Goal: Task Accomplishment & Management: Complete application form

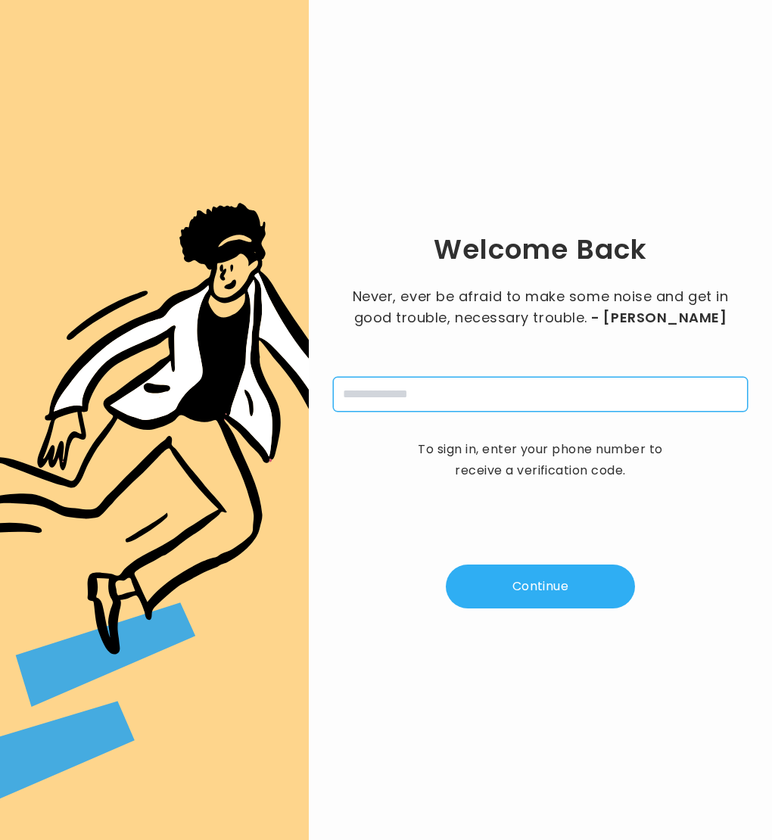
click at [452, 384] on input "tel" at bounding box center [540, 394] width 415 height 35
type input "**********"
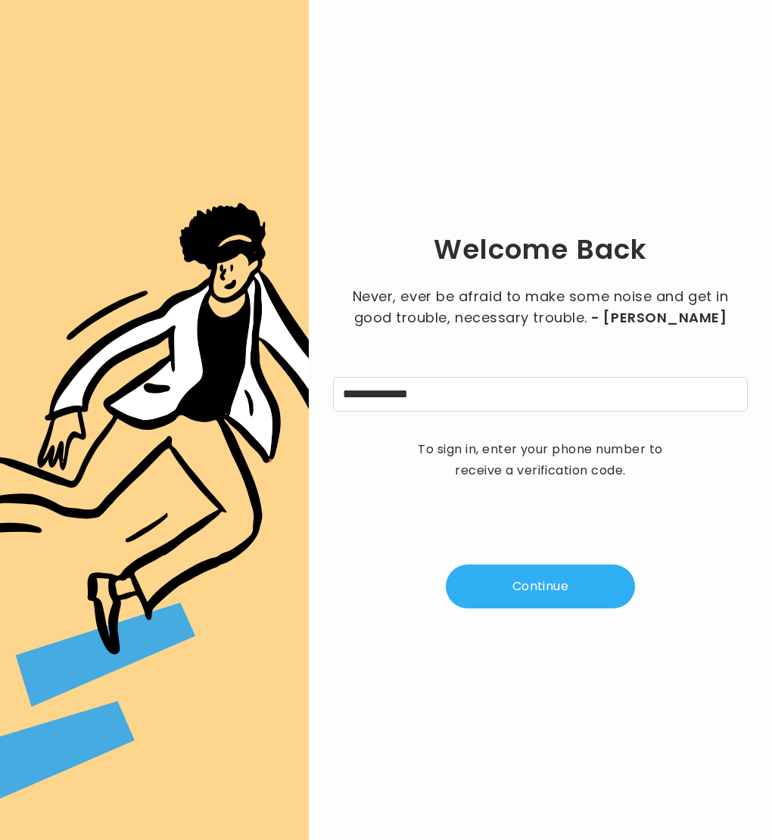
click at [496, 567] on button "Continue" at bounding box center [540, 586] width 189 height 44
type input "*"
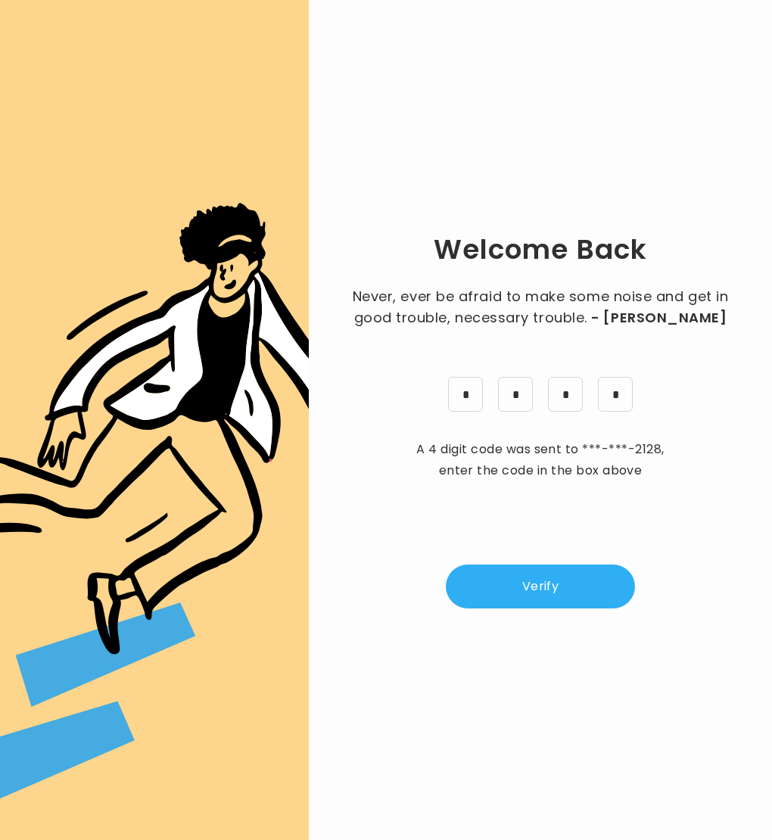
click at [589, 583] on button "Verify" at bounding box center [540, 586] width 189 height 44
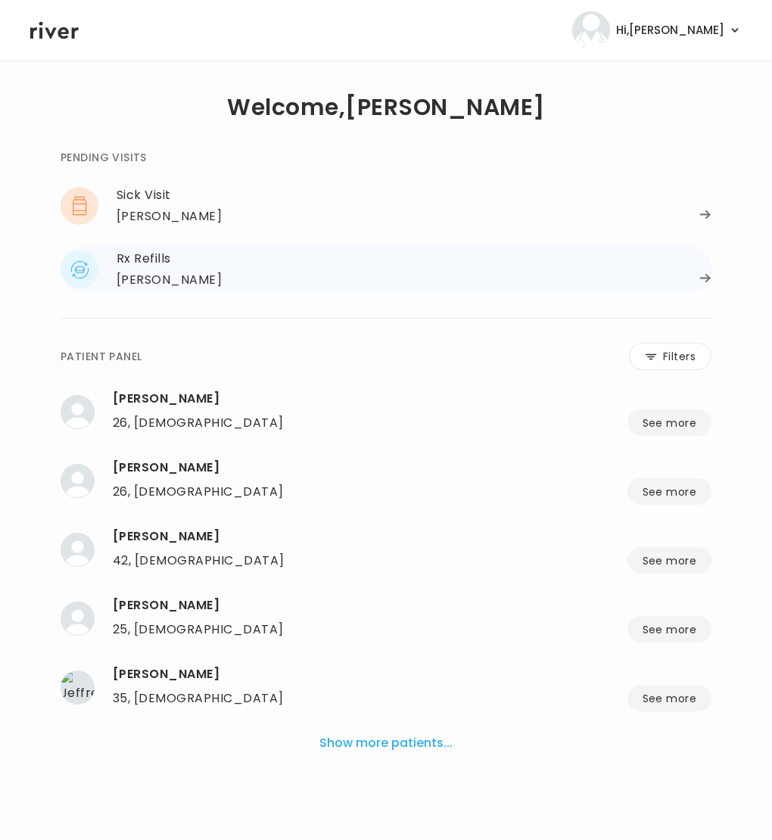
click at [204, 266] on div "Rx Refills" at bounding box center [414, 258] width 595 height 21
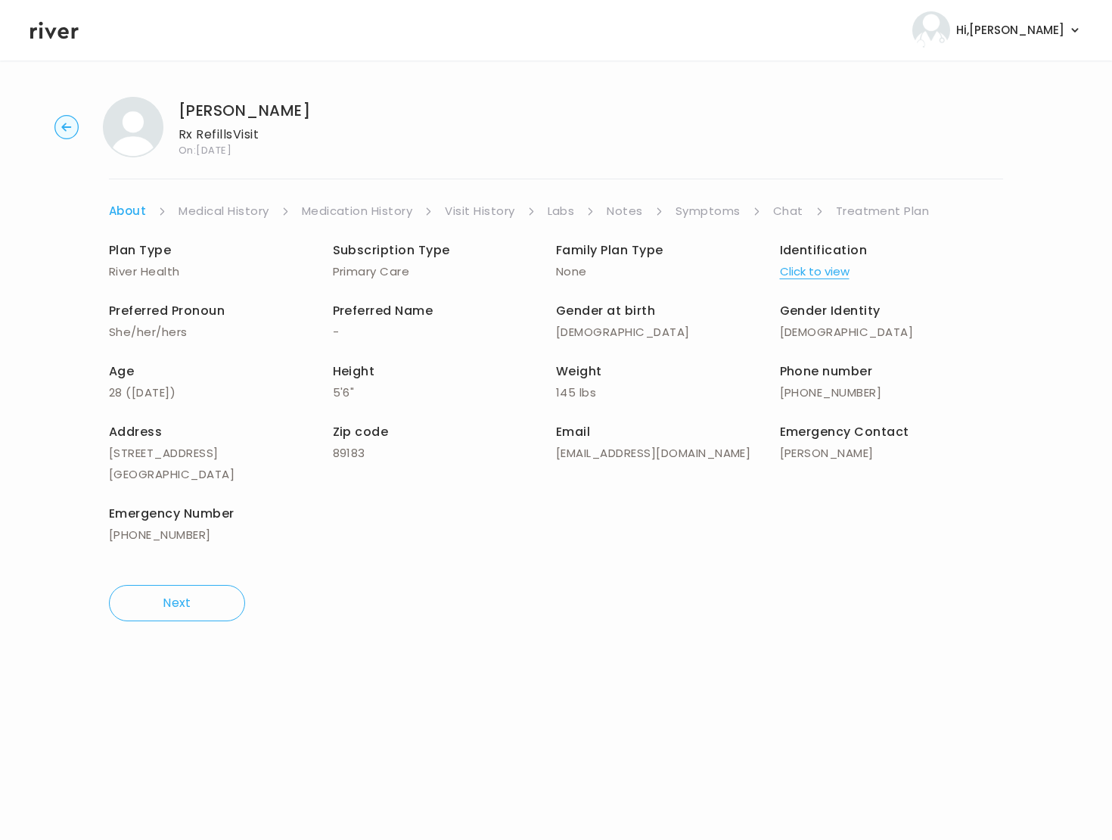
click at [771, 205] on link "Chat" at bounding box center [788, 210] width 30 height 21
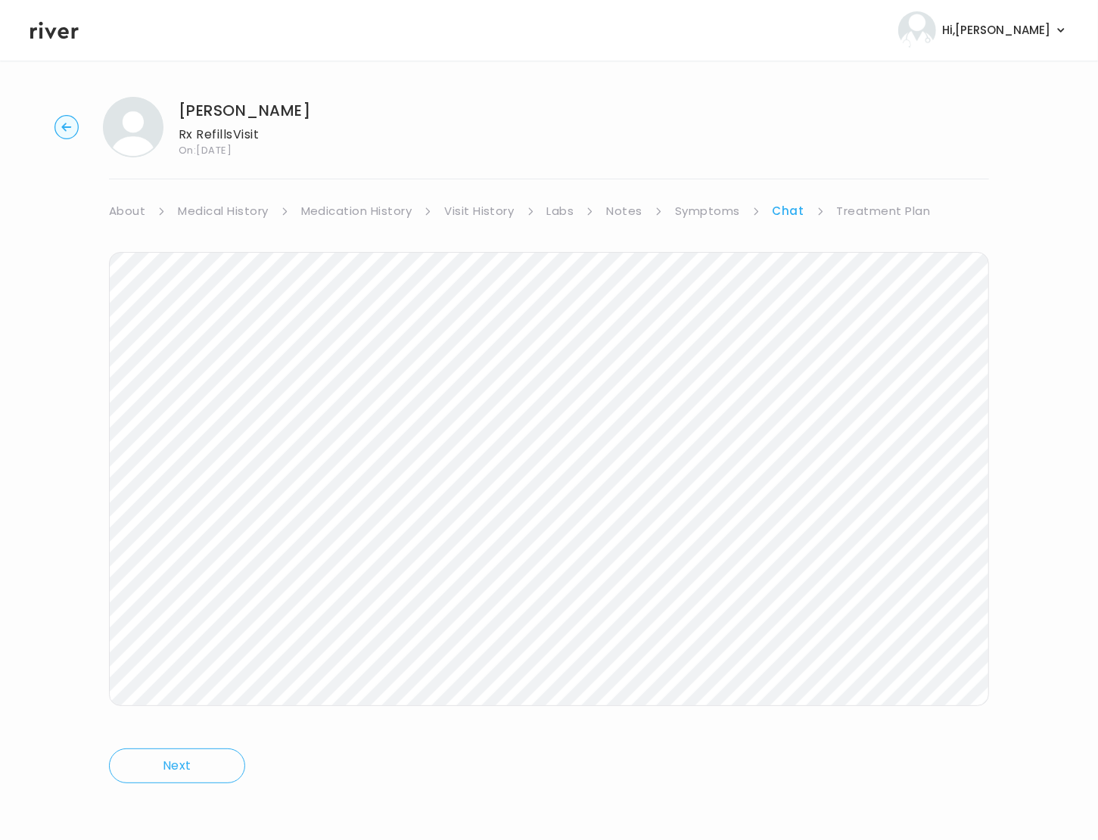
click at [771, 211] on link "Treatment Plan" at bounding box center [884, 210] width 94 height 21
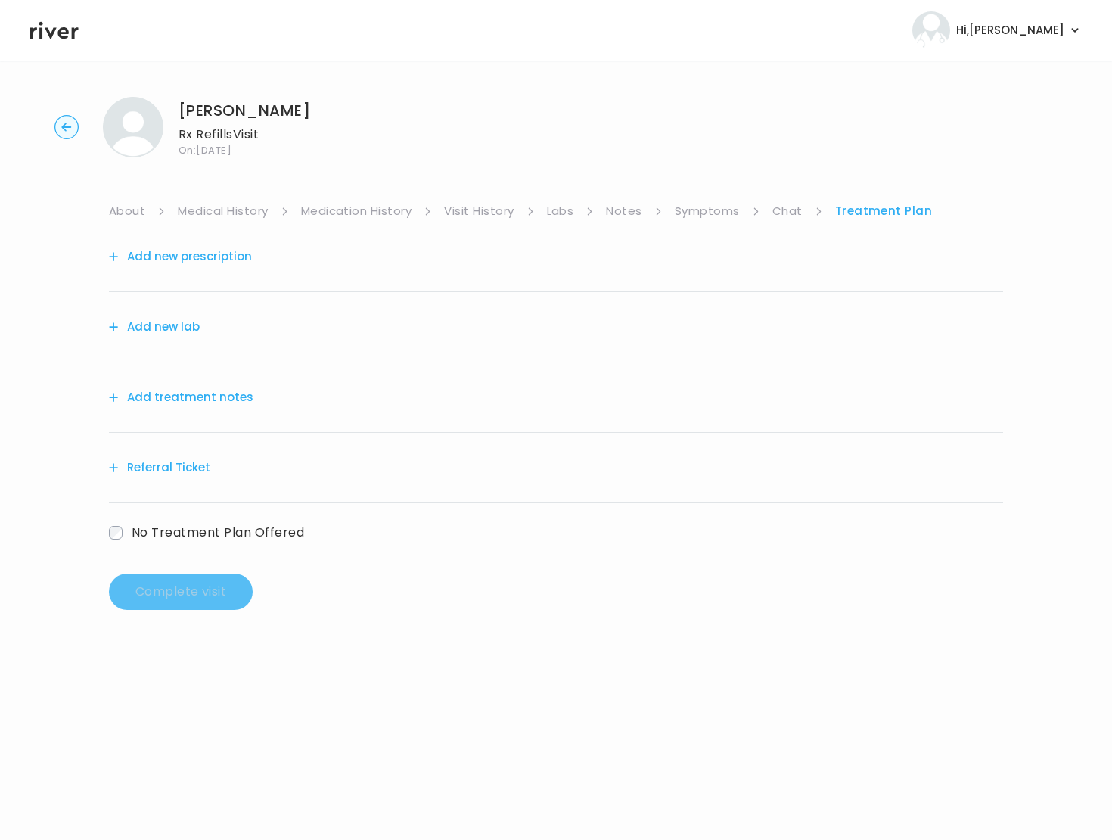
click at [696, 202] on link "Symptoms" at bounding box center [707, 210] width 65 height 21
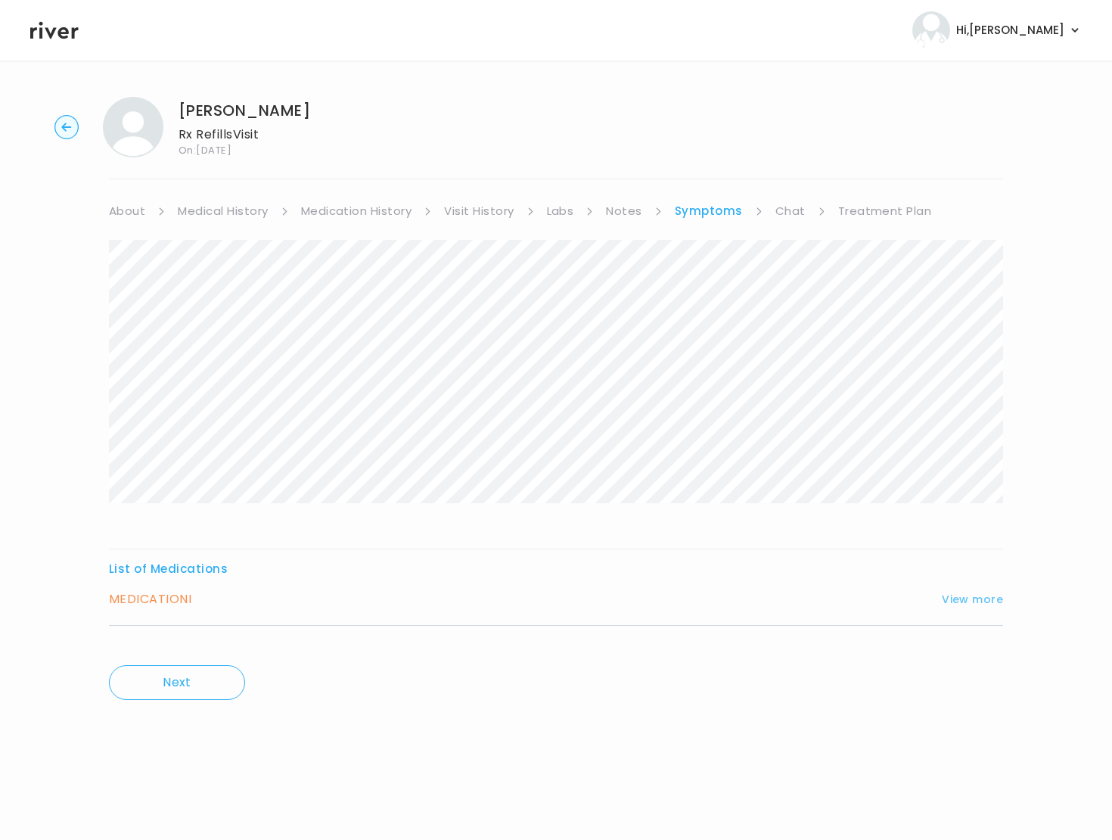
click at [771, 602] on button "View more" at bounding box center [972, 599] width 61 height 18
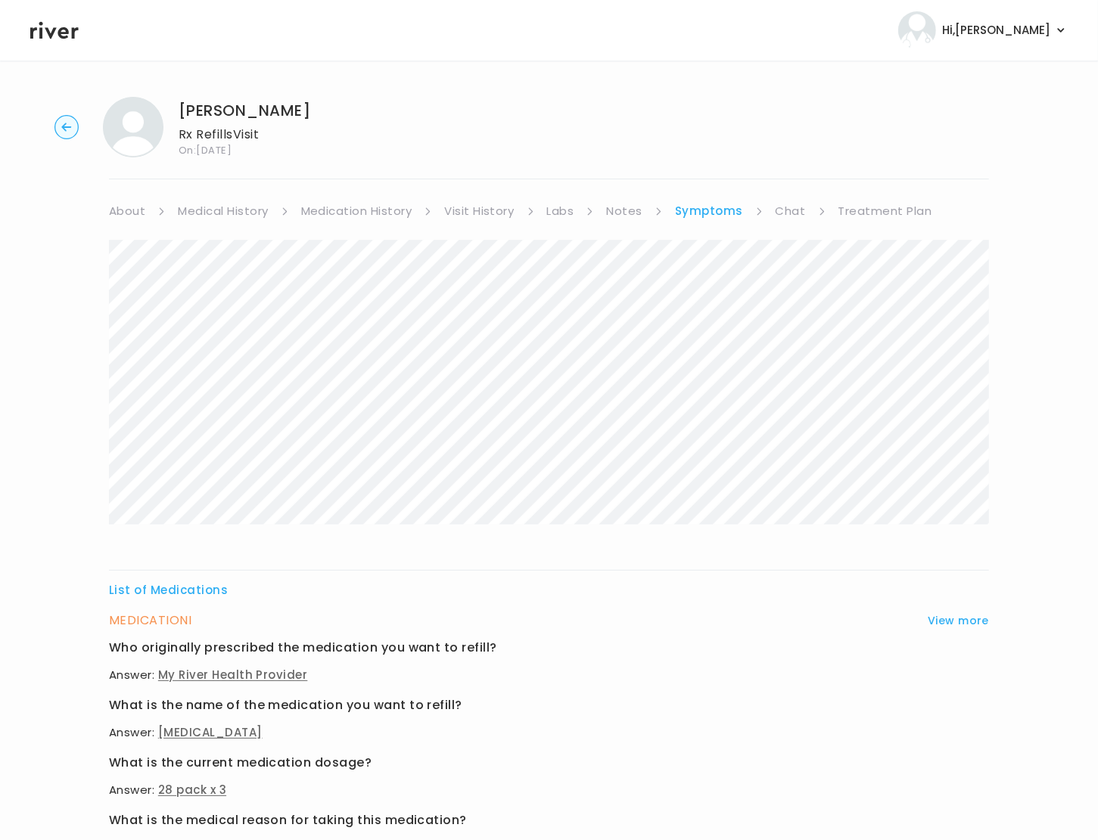
scroll to position [4, 0]
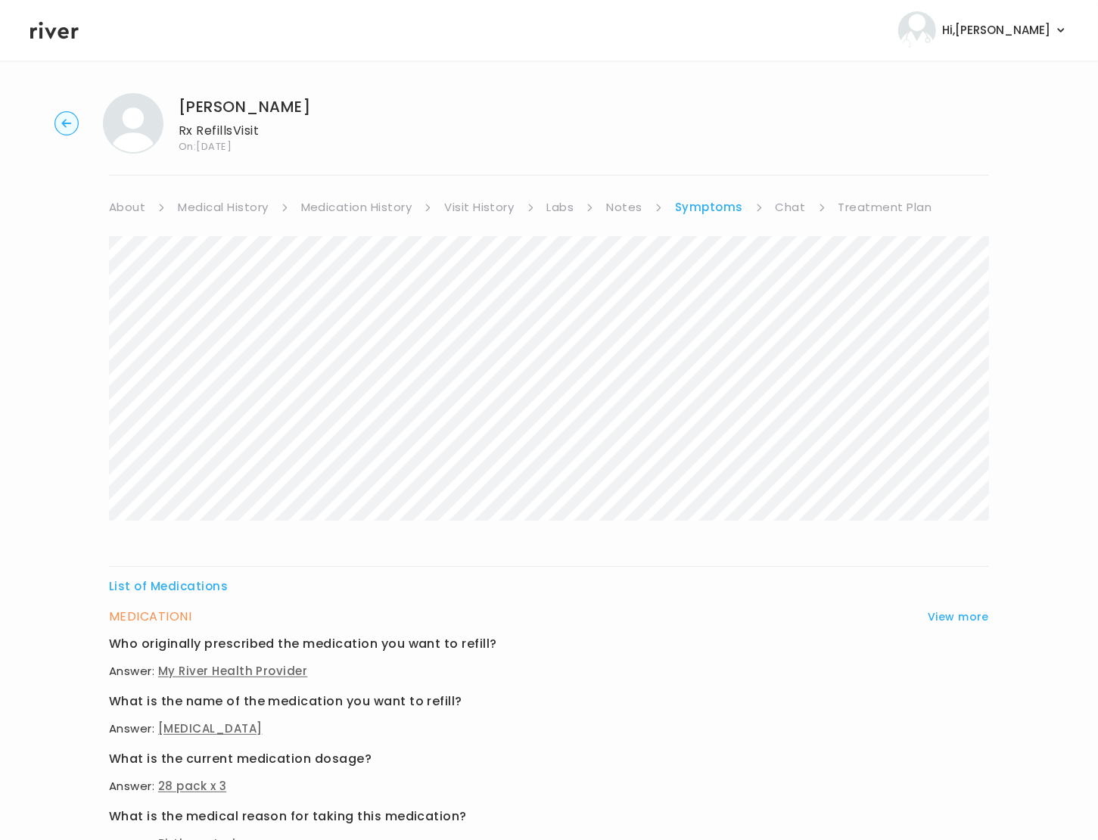
click at [375, 208] on link "Medication History" at bounding box center [356, 207] width 111 height 21
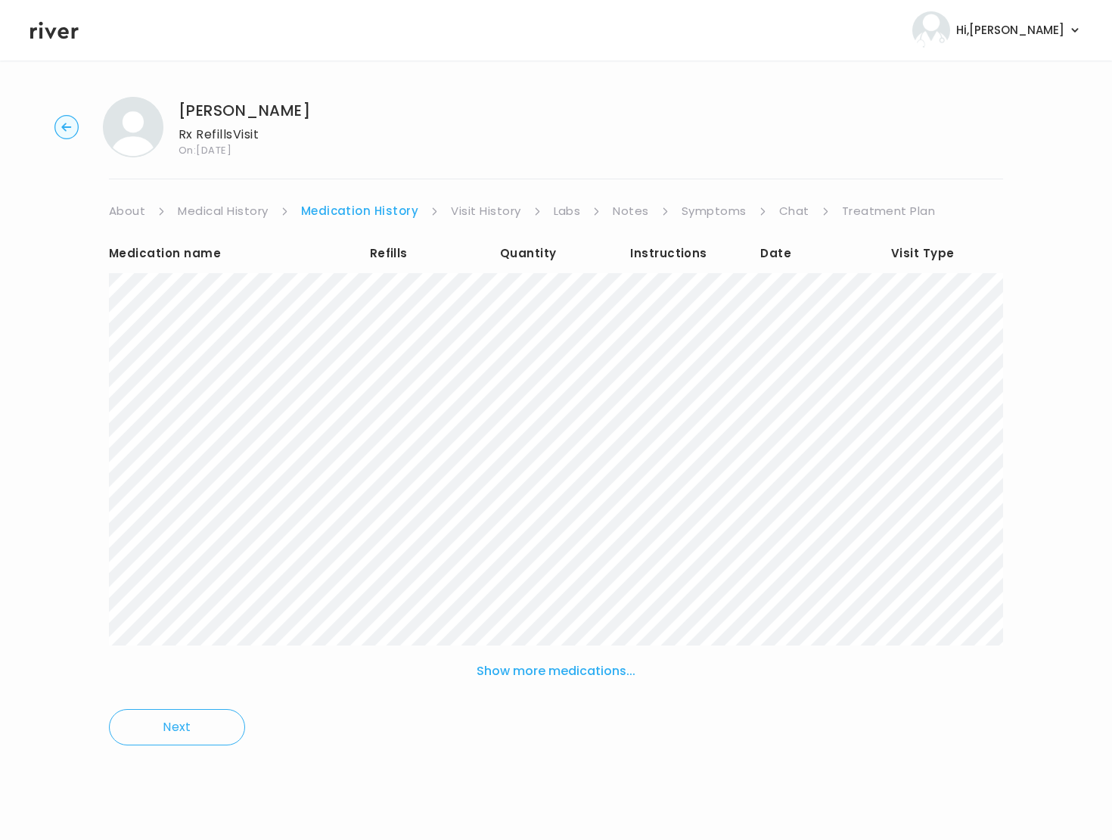
click at [499, 214] on link "Visit History" at bounding box center [486, 210] width 70 height 21
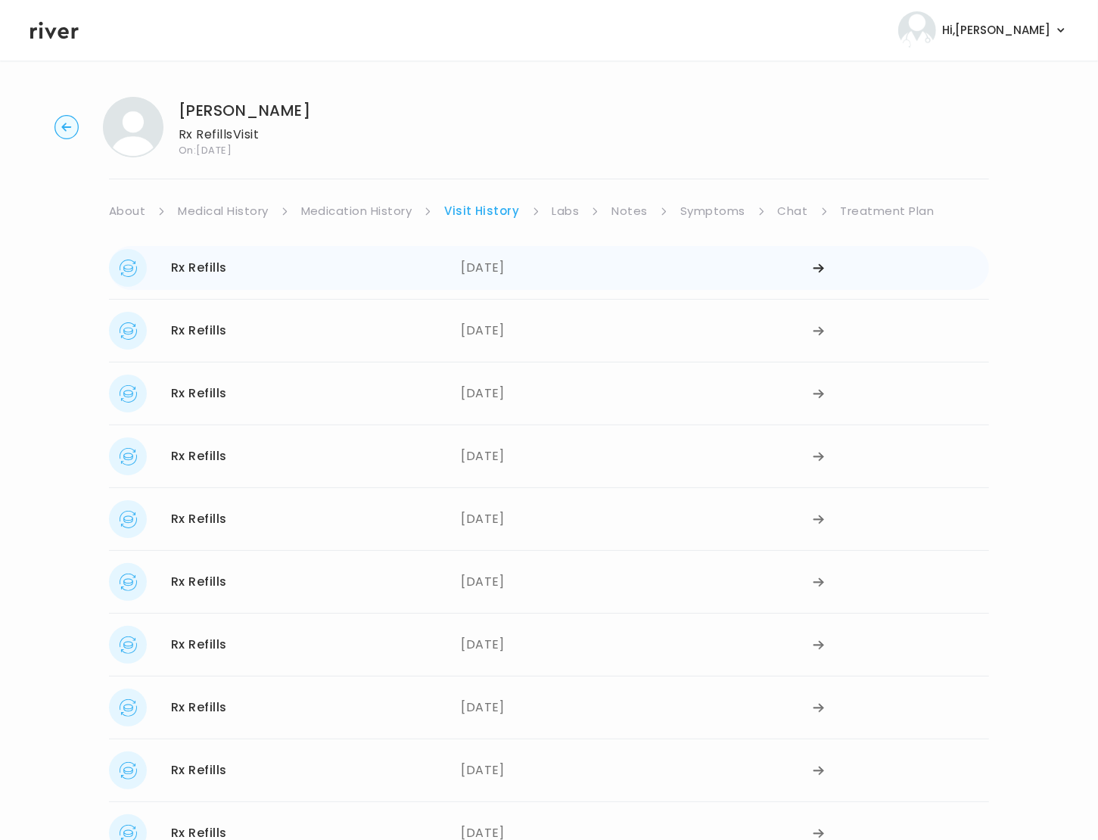
click at [504, 272] on div "08/12/2025" at bounding box center [637, 268] width 352 height 38
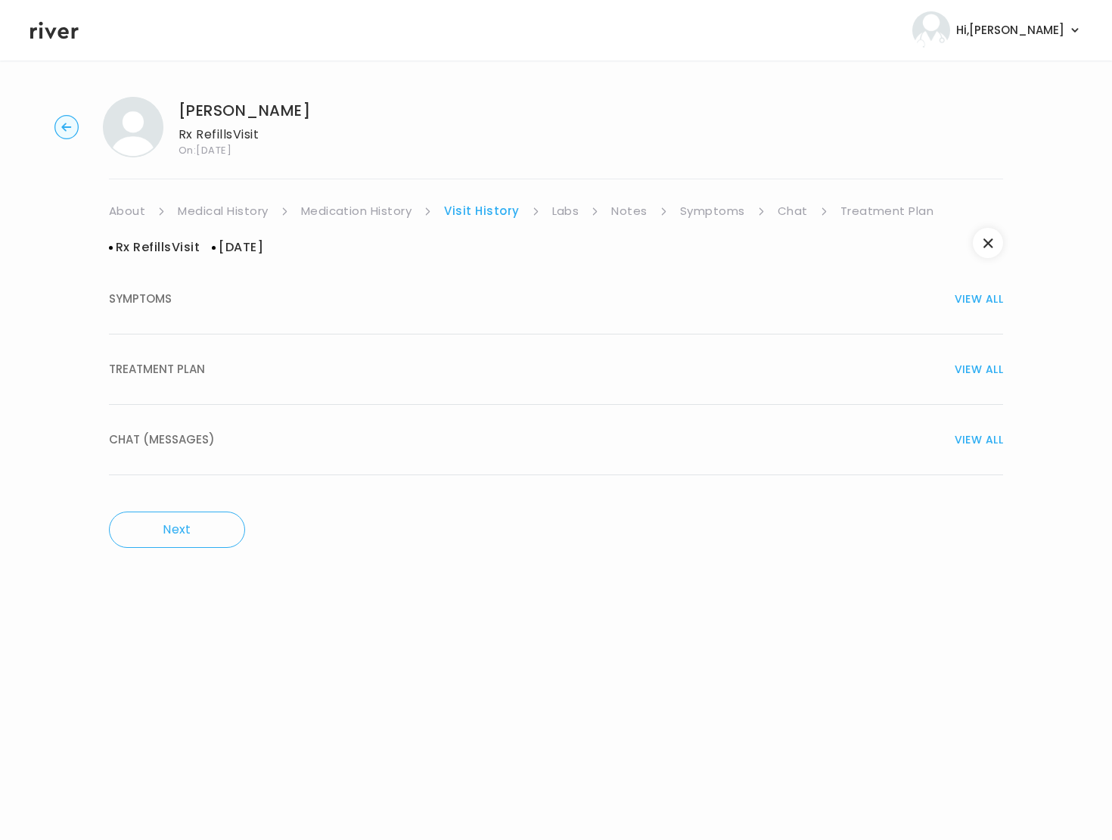
click at [359, 347] on button "TREATMENT PLAN VIEW ALL" at bounding box center [556, 369] width 894 height 70
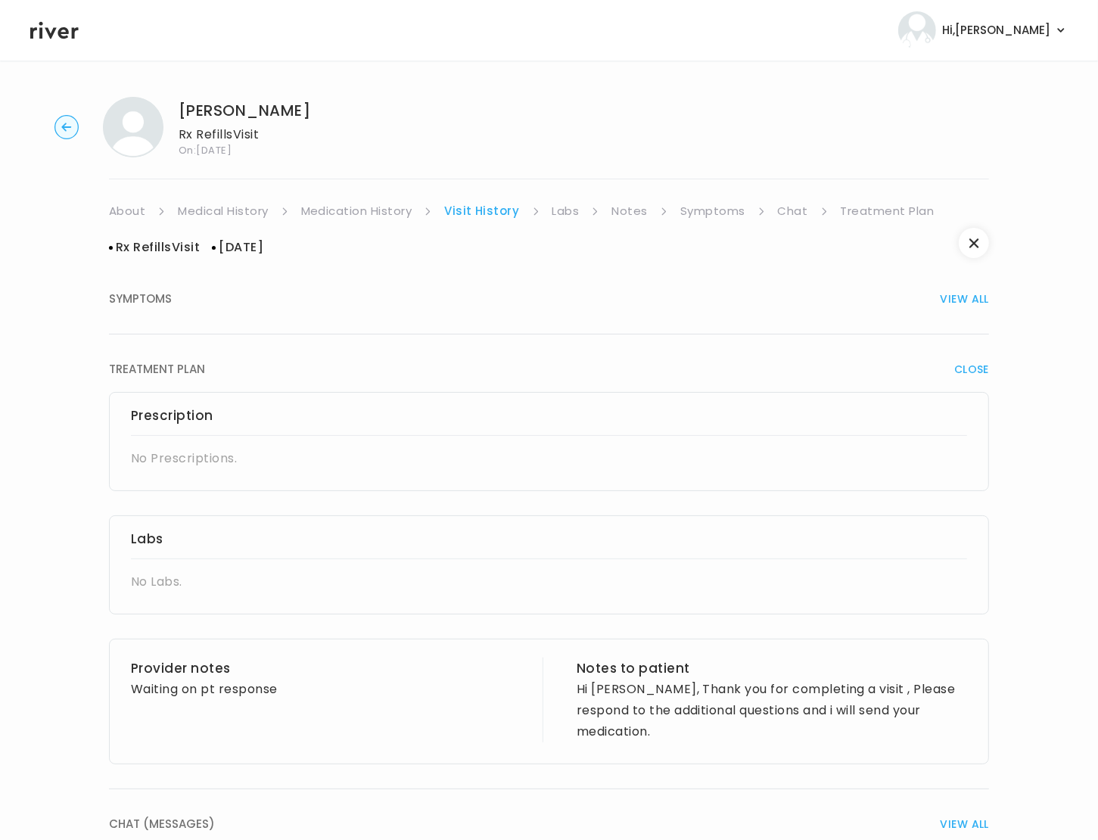
click at [771, 210] on link "Chat" at bounding box center [793, 210] width 30 height 21
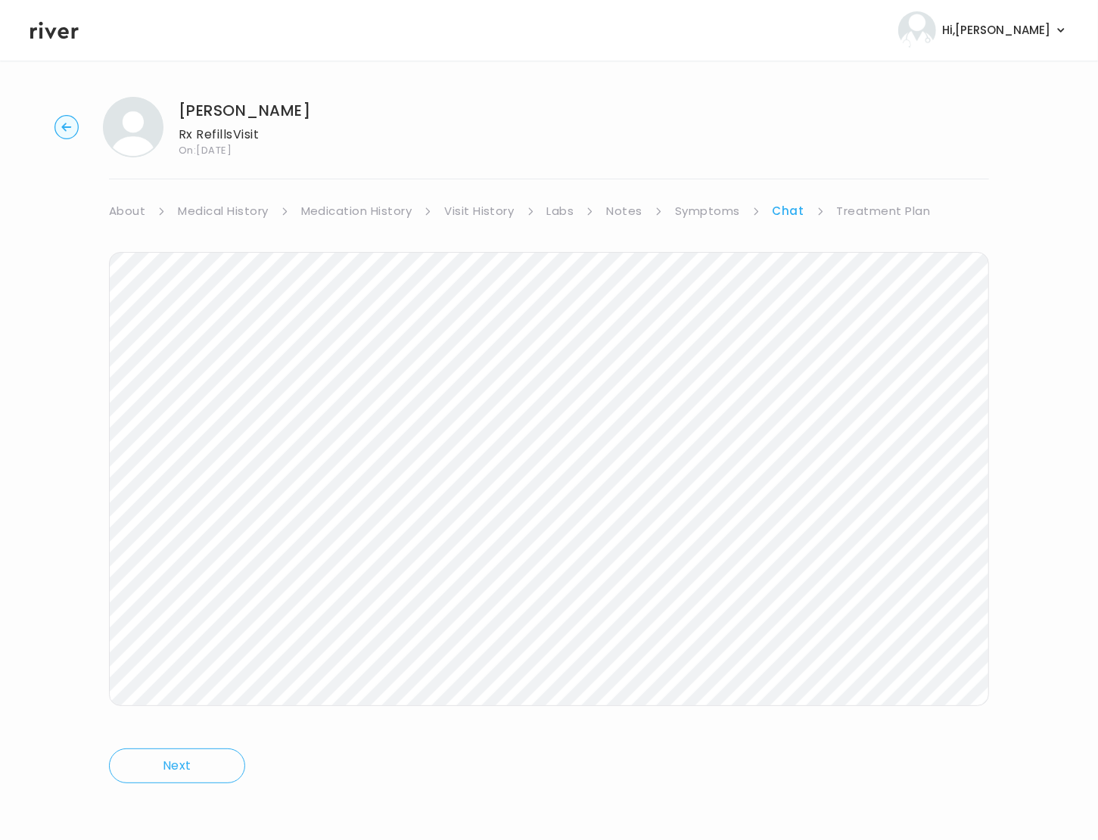
click at [771, 212] on link "Treatment Plan" at bounding box center [884, 210] width 94 height 21
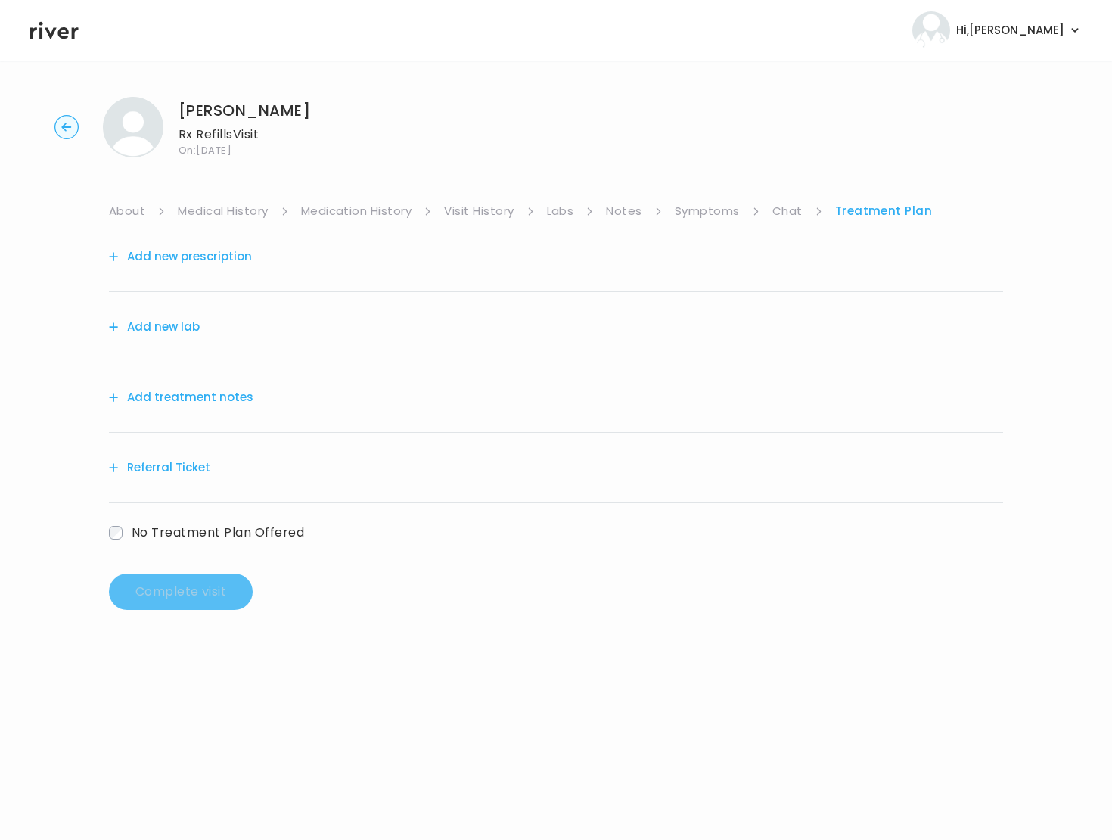
click at [350, 396] on div "Add treatment notes" at bounding box center [556, 397] width 894 height 70
click at [193, 401] on button "Add treatment notes" at bounding box center [181, 397] width 144 height 21
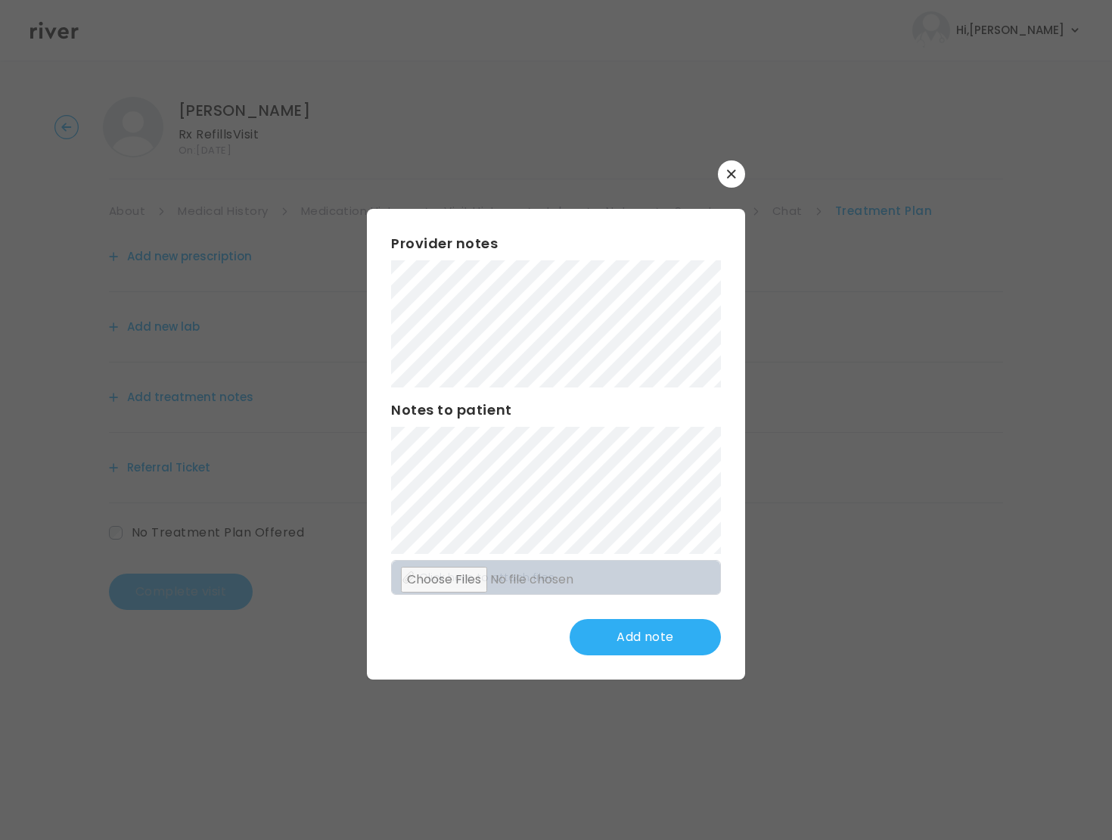
click at [723, 182] on button "button" at bounding box center [731, 173] width 27 height 27
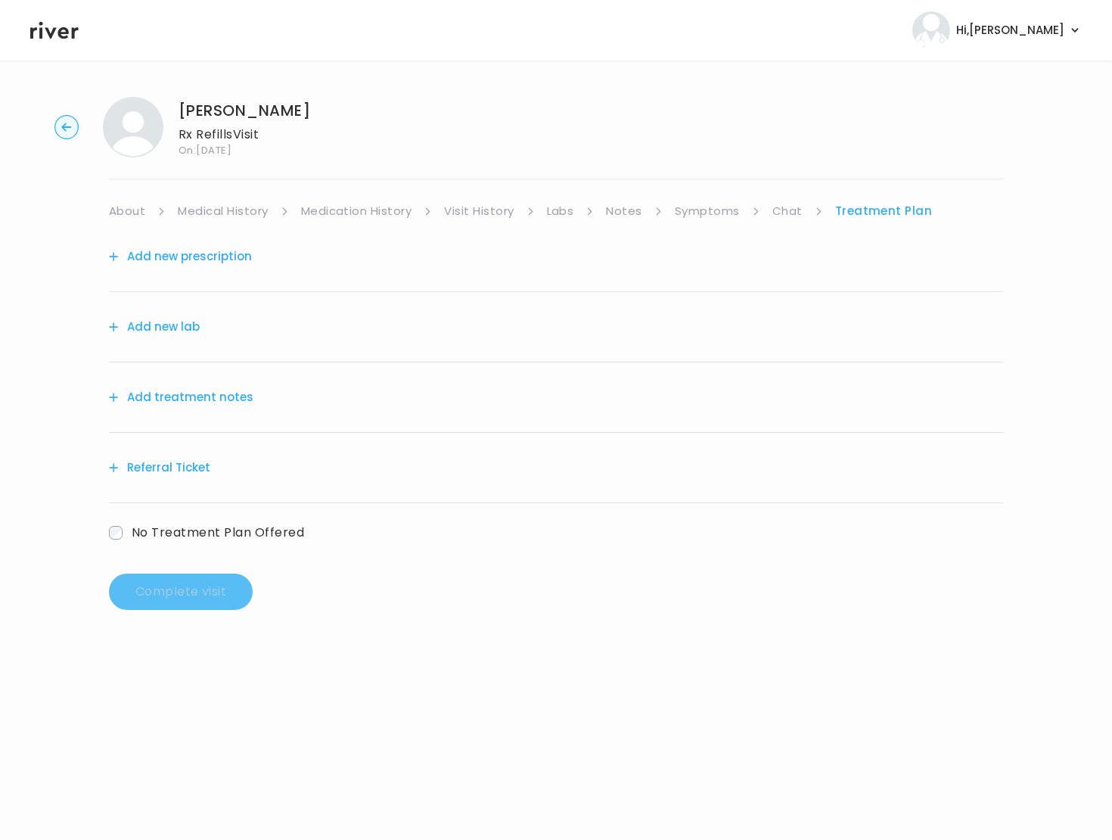
click at [771, 213] on link "Chat" at bounding box center [787, 210] width 30 height 21
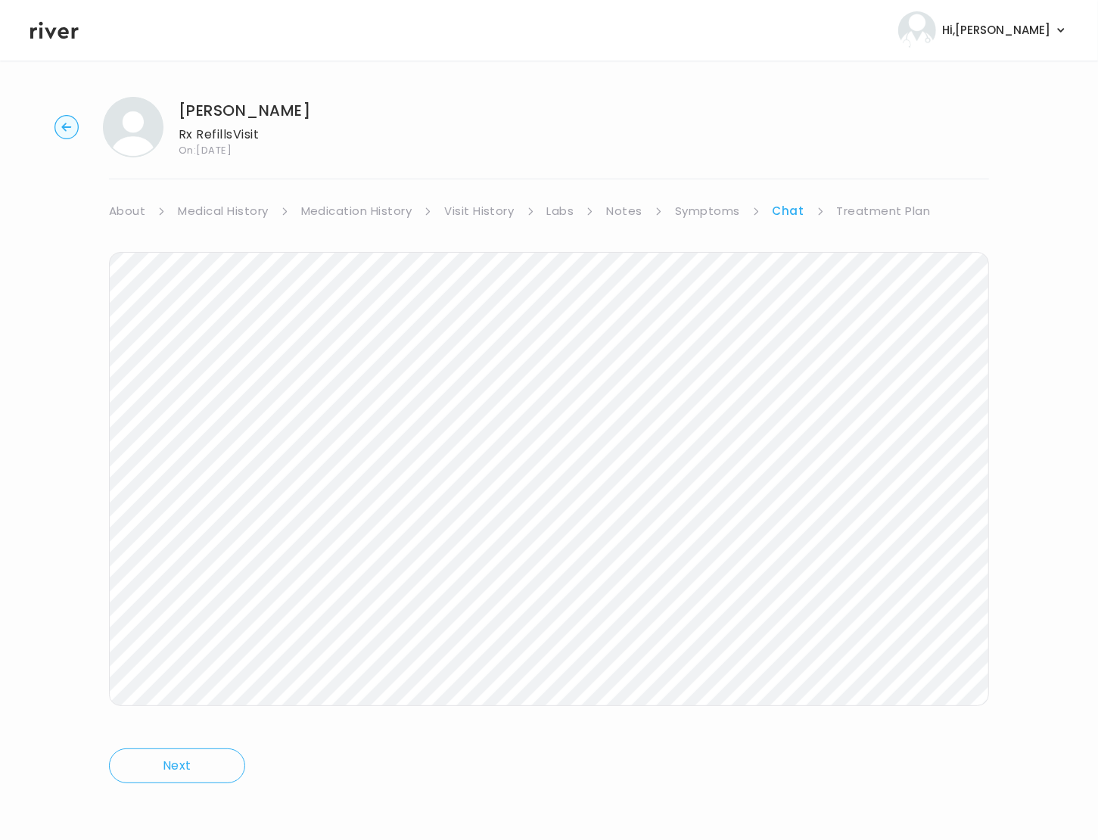
click at [701, 210] on link "Symptoms" at bounding box center [707, 210] width 65 height 21
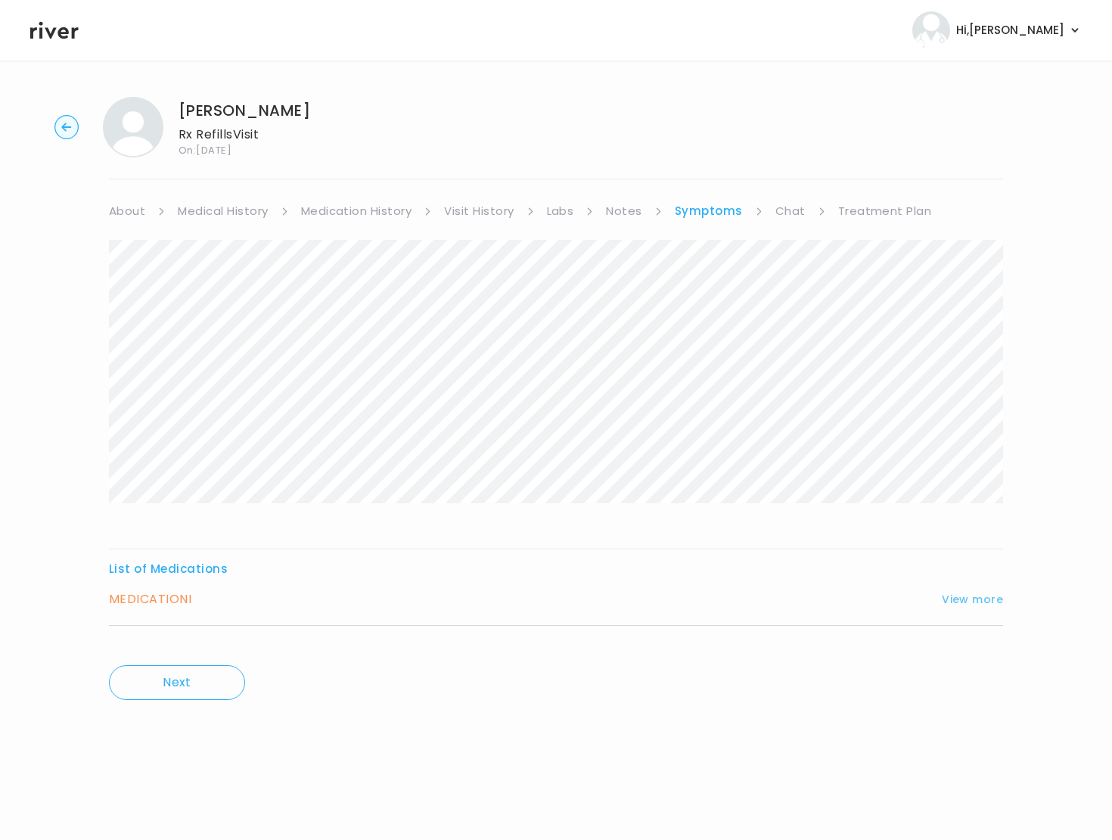
click at [771, 604] on button "View more" at bounding box center [972, 599] width 61 height 18
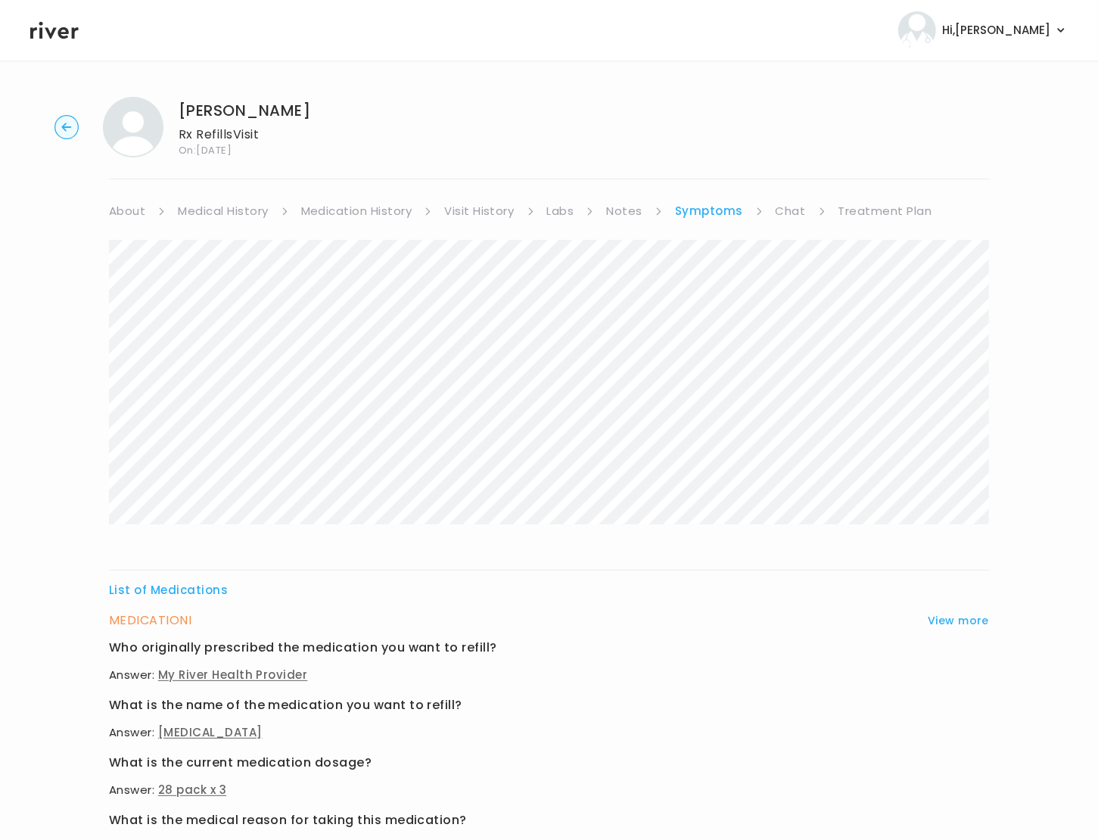
click at [771, 210] on link "Chat" at bounding box center [790, 210] width 30 height 21
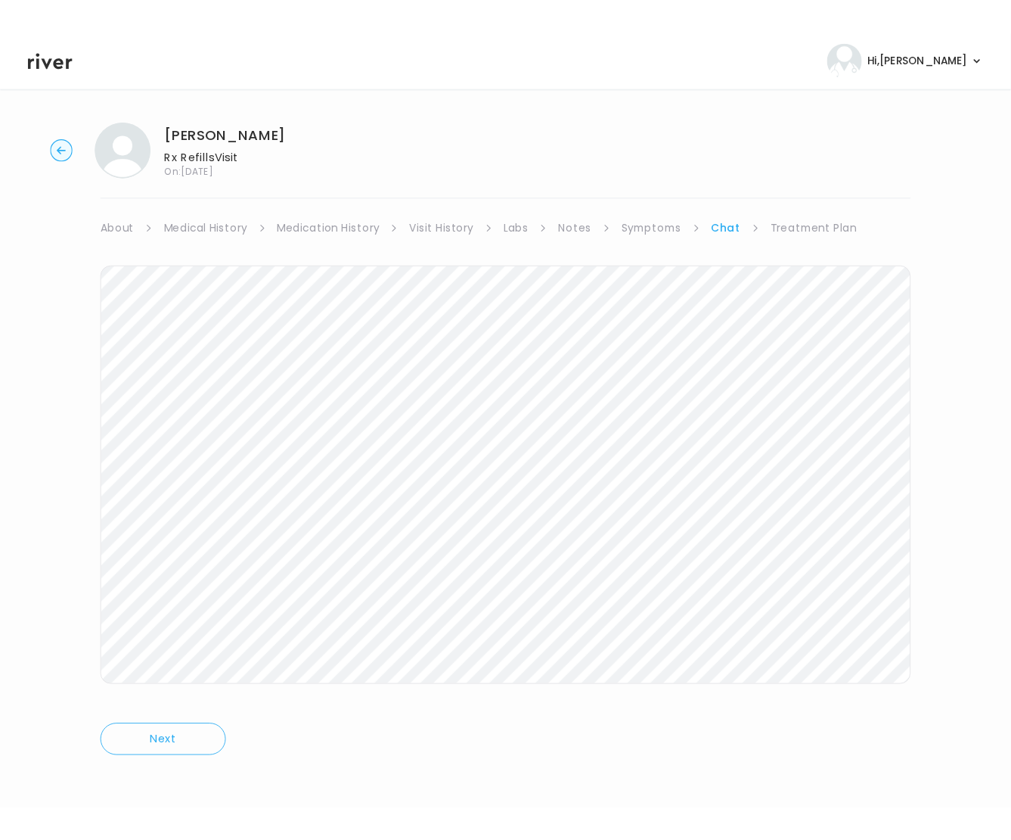
scroll to position [1, 0]
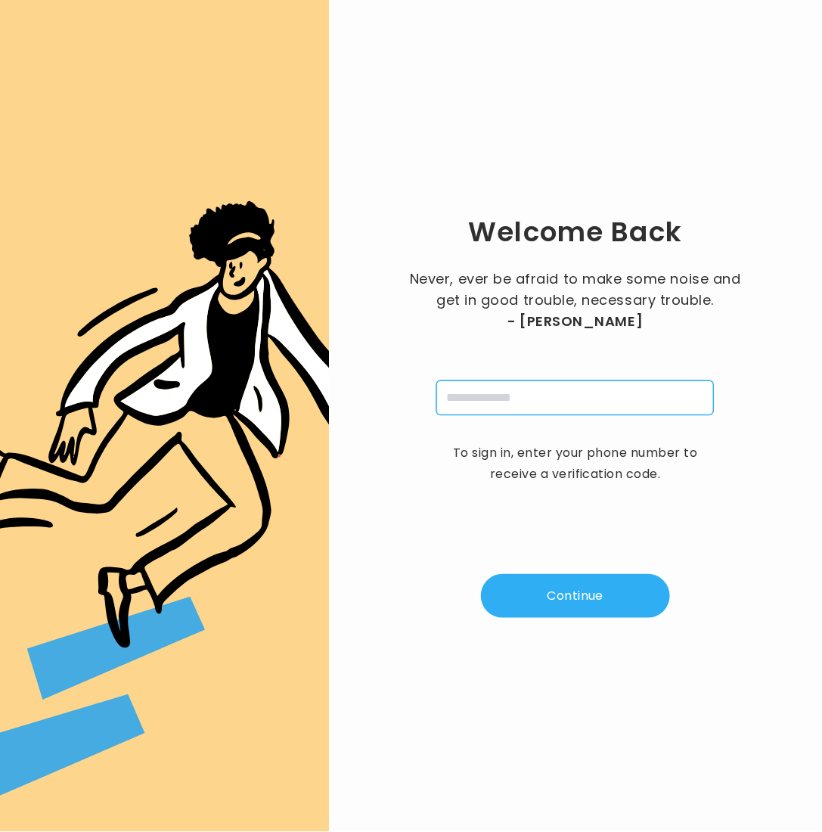
click at [499, 403] on input "tel" at bounding box center [575, 398] width 278 height 35
type input "**********"
drag, startPoint x: 574, startPoint y: 586, endPoint x: 459, endPoint y: 535, distance: 125.7
click at [573, 586] on button "Continue" at bounding box center [575, 596] width 189 height 44
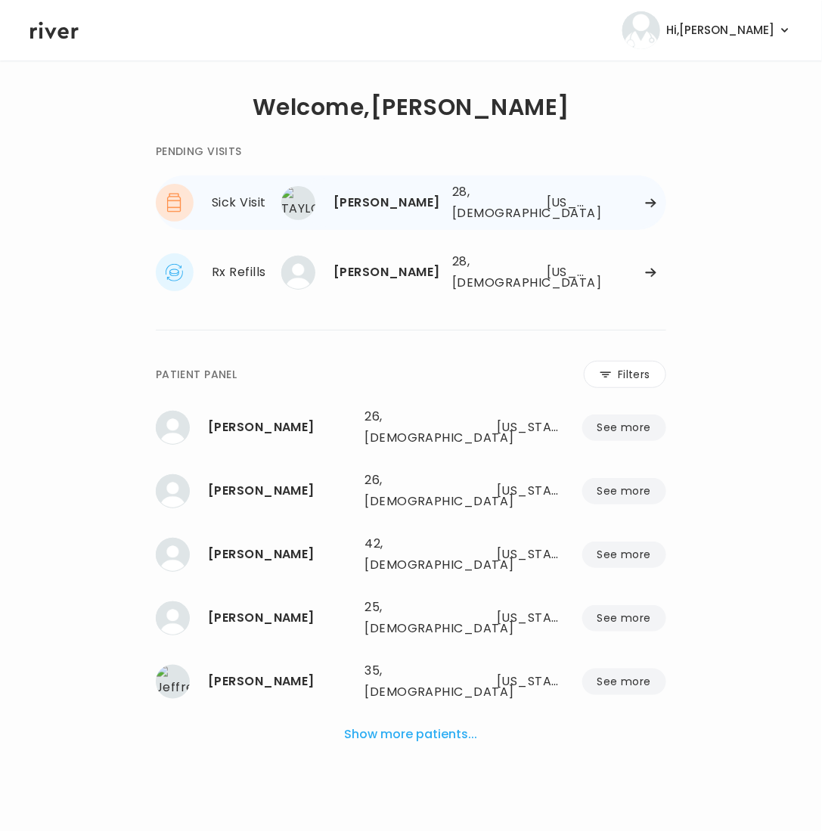
click at [490, 207] on div "28, [DEMOGRAPHIC_DATA]" at bounding box center [484, 203] width 64 height 42
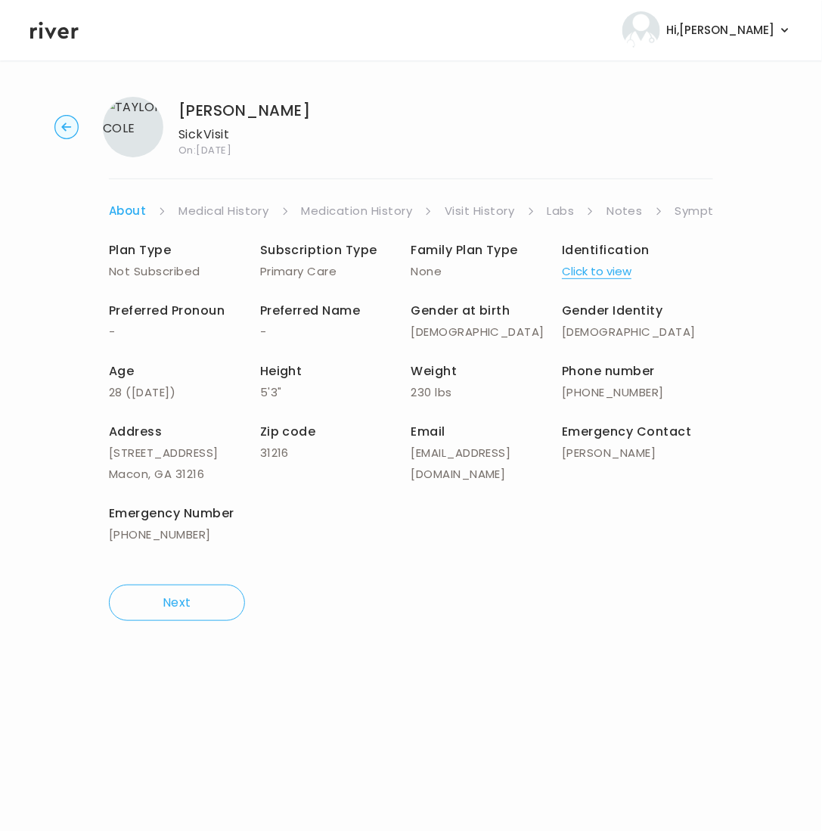
click at [704, 212] on link "Symptoms" at bounding box center [708, 210] width 65 height 21
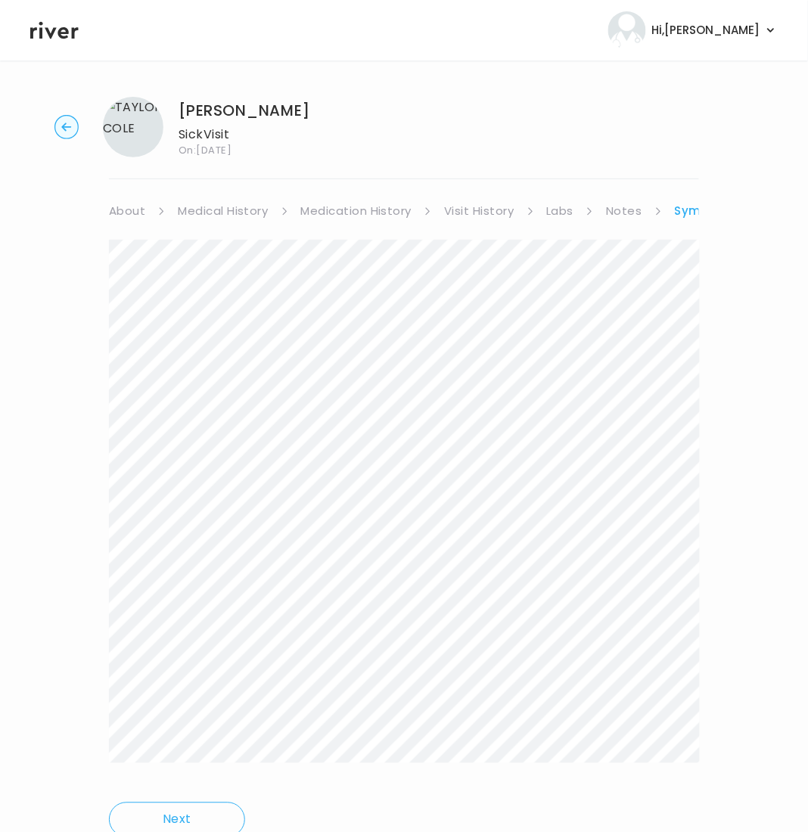
click at [665, 779] on div at bounding box center [404, 512] width 590 height 545
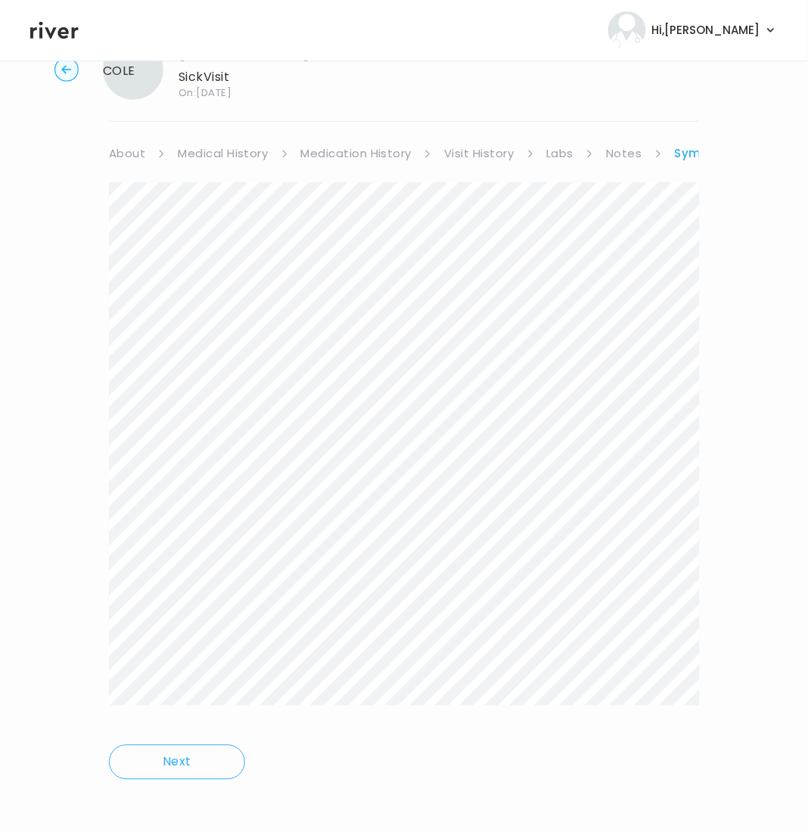
scroll to position [63, 0]
click at [675, 150] on link "Symptoms" at bounding box center [709, 148] width 68 height 21
click at [665, 144] on link "Treatment Plan" at bounding box center [660, 148] width 94 height 21
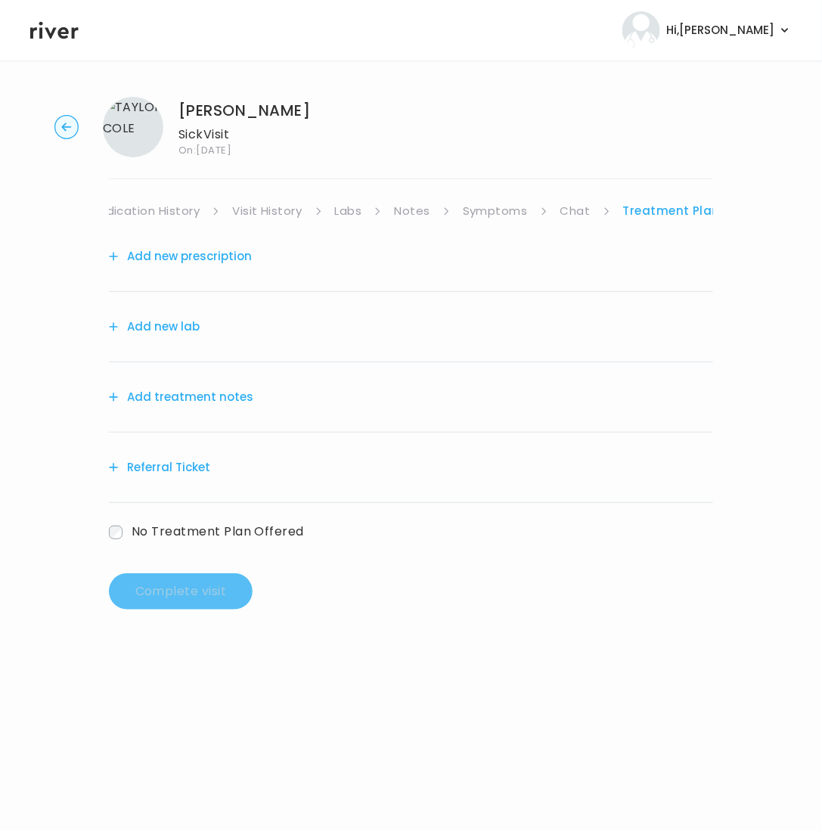
drag, startPoint x: 2, startPoint y: 85, endPoint x: -9, endPoint y: 88, distance: 11.7
click at [0, 88] on html "Hi, [PERSON_NAME] Profile Logout [PERSON_NAME] Sick Visit On: [DATE] About Medi…" at bounding box center [411, 416] width 822 height 832
click at [489, 213] on link "Symptoms" at bounding box center [495, 210] width 65 height 21
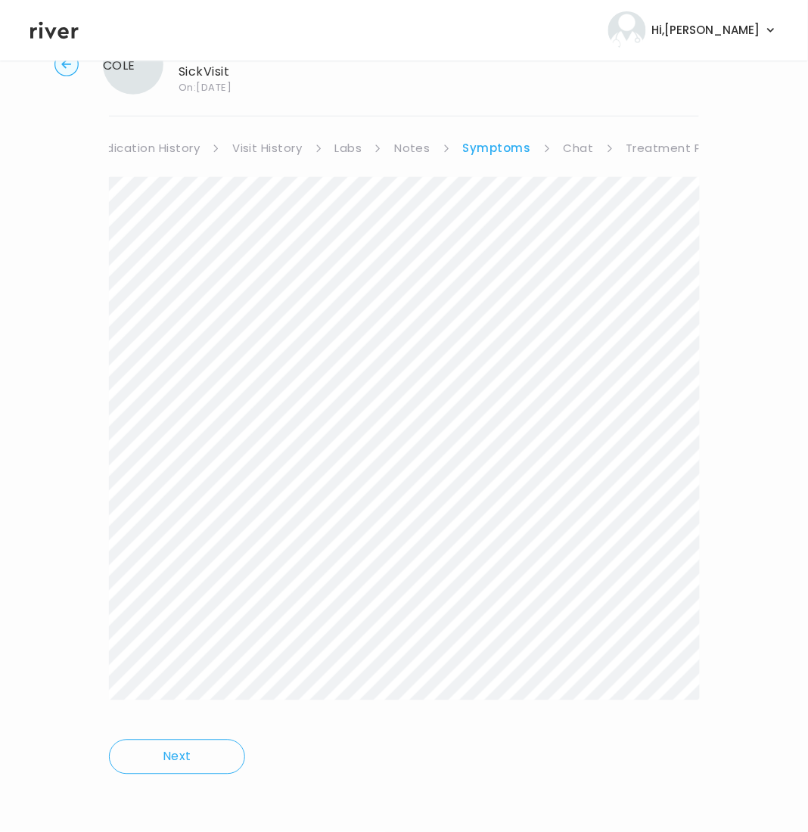
scroll to position [59, 0]
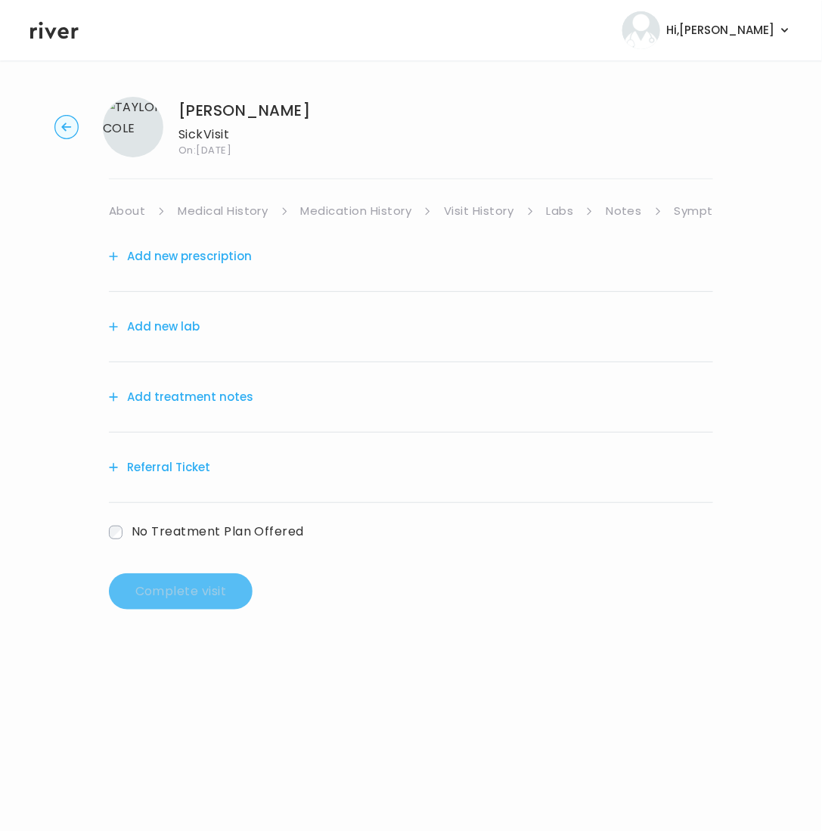
click at [526, 179] on hr at bounding box center [411, 179] width 604 height 1
click at [548, 204] on link "Labs" at bounding box center [560, 210] width 27 height 21
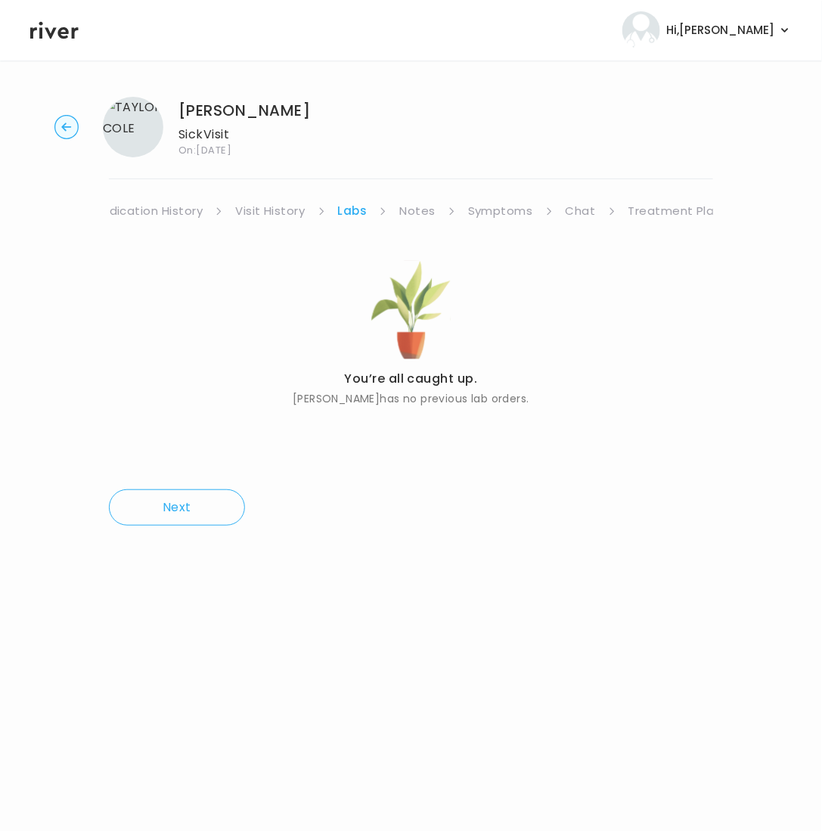
scroll to position [0, 210]
click at [641, 213] on link "Treatment Plan" at bounding box center [674, 210] width 94 height 21
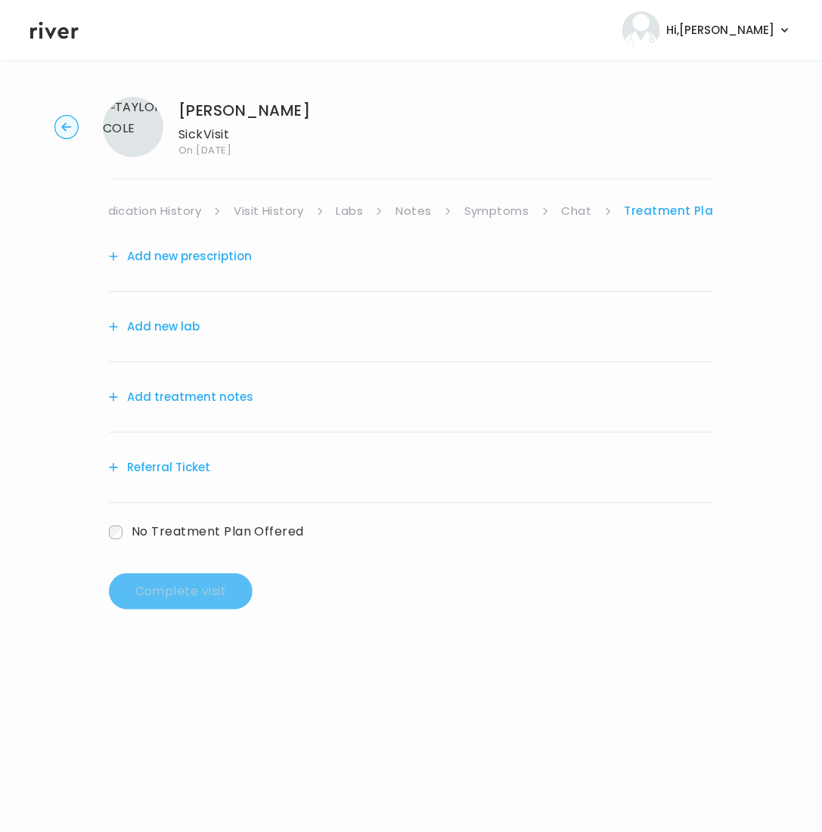
click at [171, 405] on button "Add treatment notes" at bounding box center [181, 397] width 144 height 21
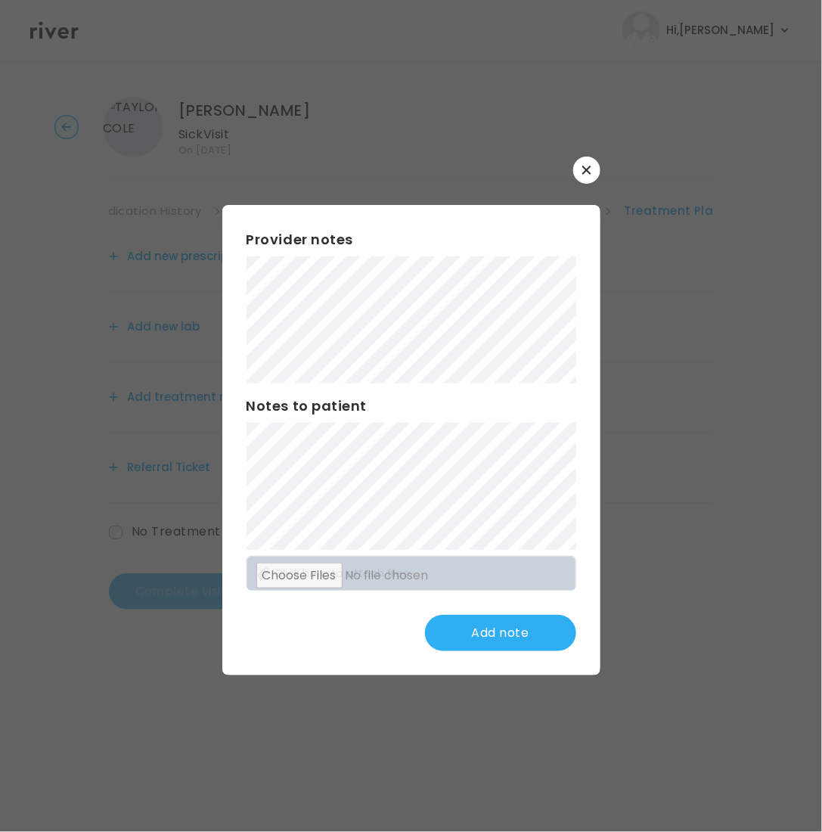
click at [590, 171] on icon "button" at bounding box center [587, 170] width 9 height 9
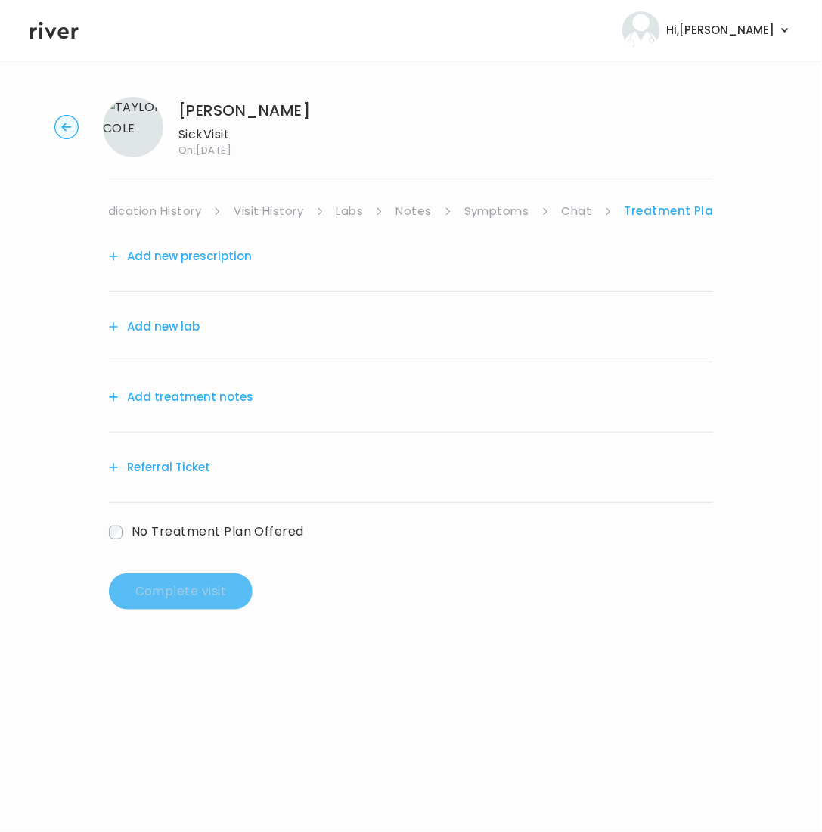
click at [179, 259] on button "Add new prescription" at bounding box center [180, 256] width 143 height 21
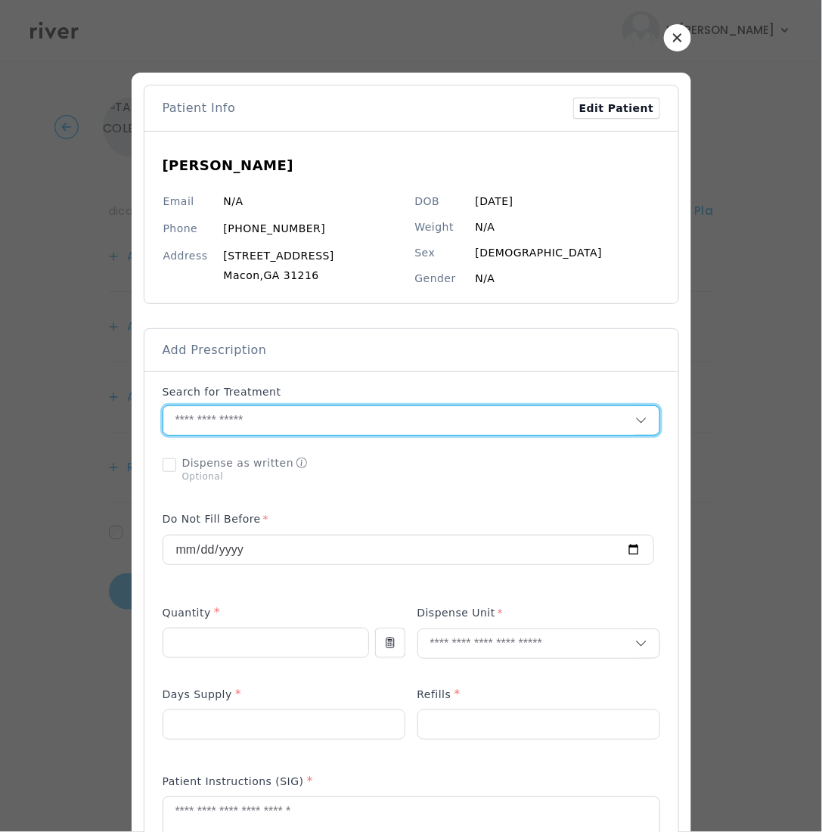
click at [243, 412] on input "text" at bounding box center [399, 420] width 472 height 29
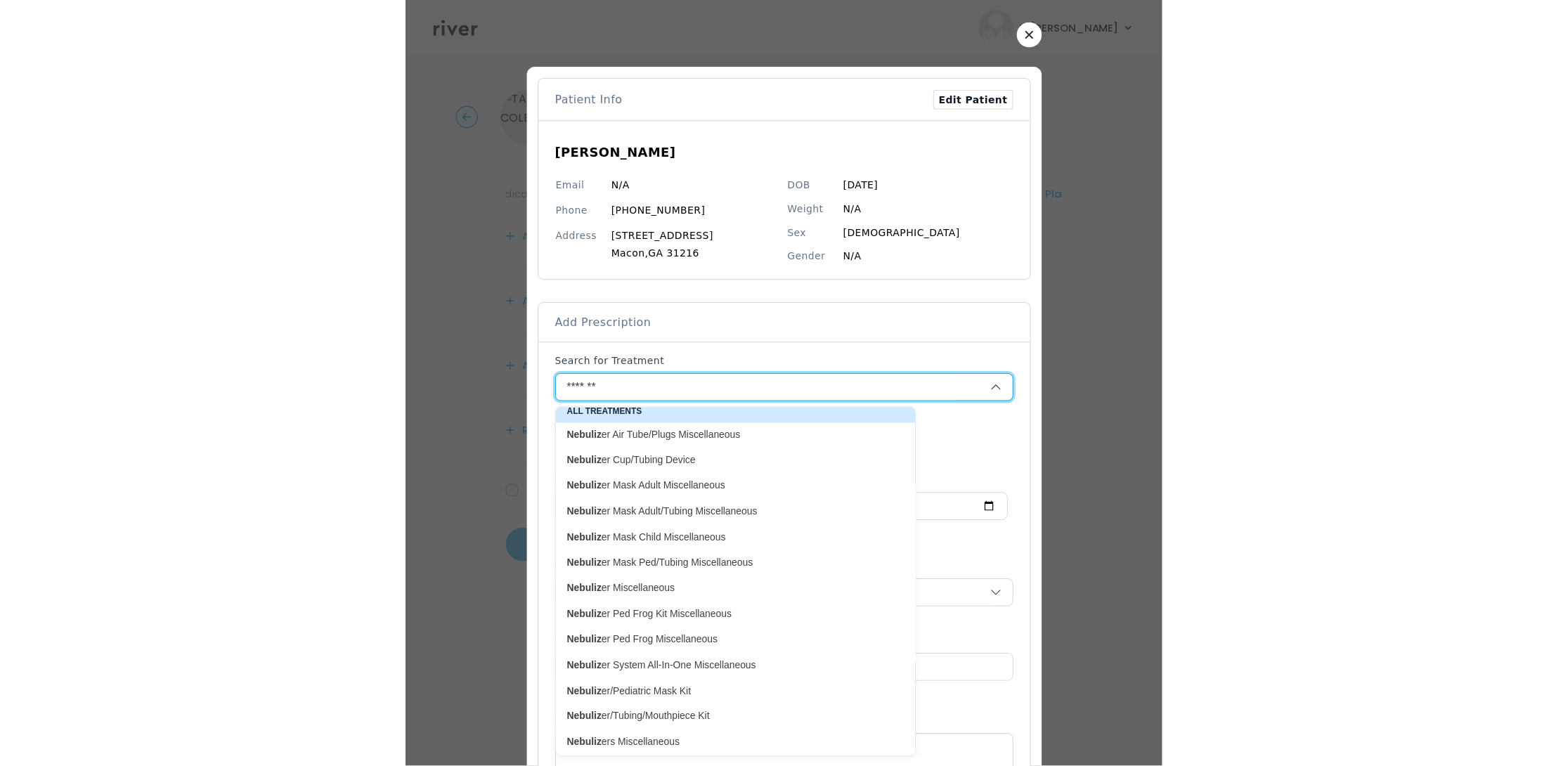
scroll to position [128, 0]
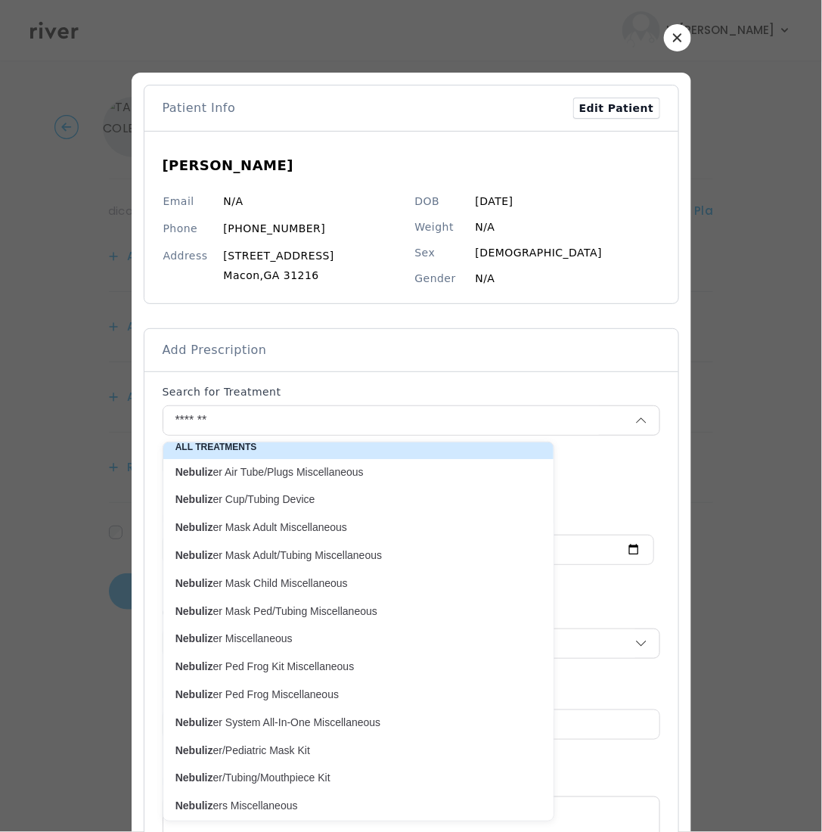
click at [324, 731] on p "Nebuliz er System All-In-One Miscellaneous" at bounding box center [349, 723] width 366 height 20
type input "**********"
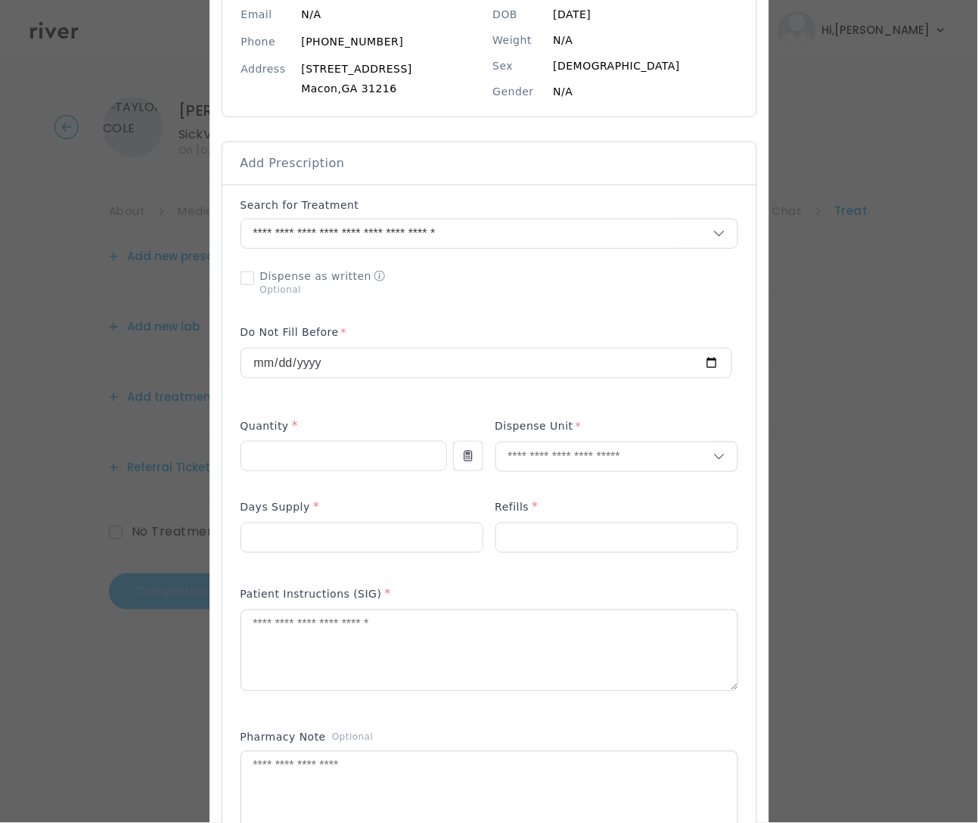
scroll to position [216, 0]
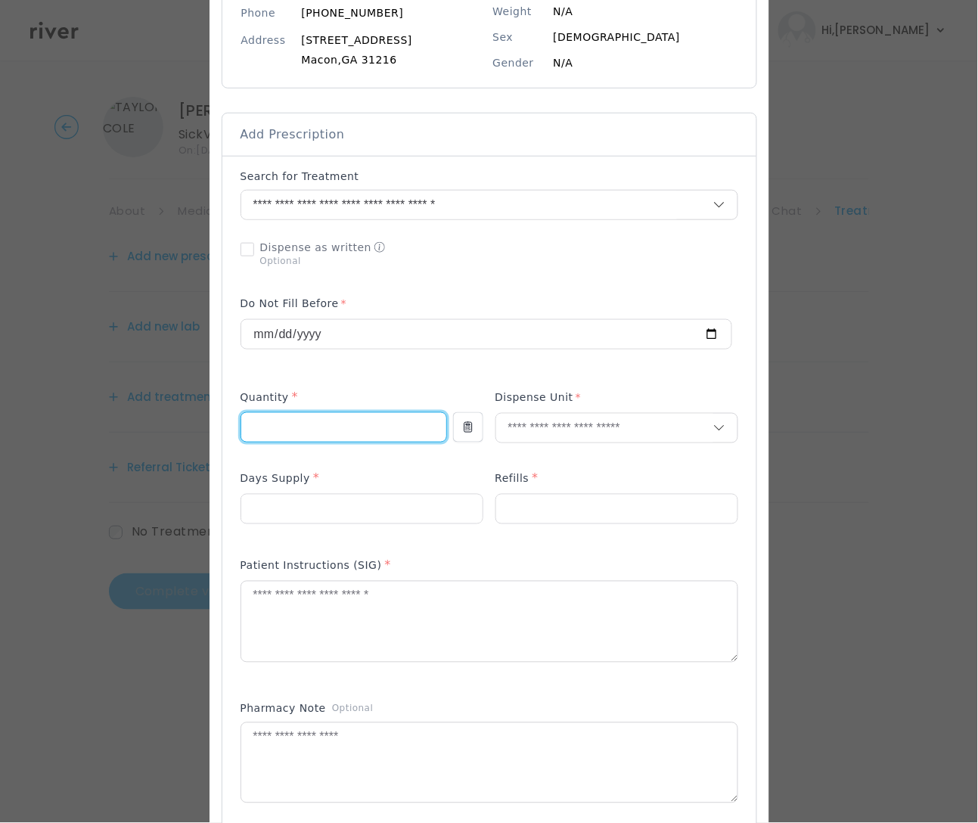
click at [305, 428] on input "number" at bounding box center [343, 427] width 205 height 29
type input "*"
click at [603, 426] on input "text" at bounding box center [604, 428] width 217 height 29
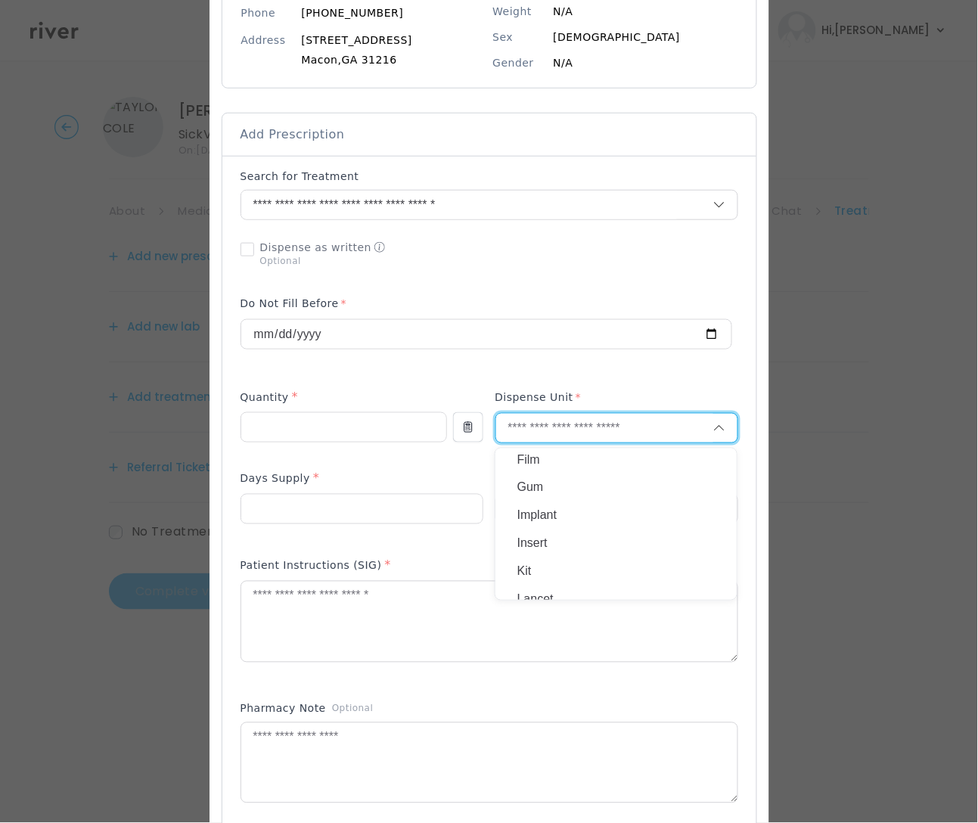
scroll to position [224, 0]
click at [558, 536] on p "Kit" at bounding box center [616, 545] width 199 height 22
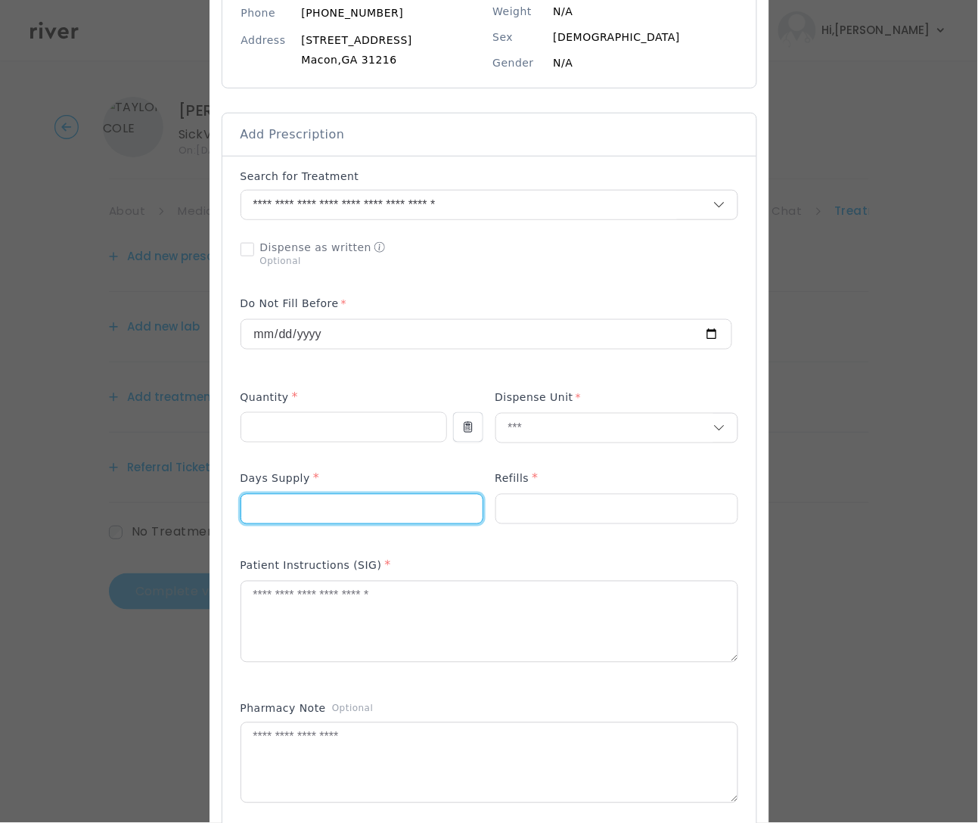
click at [309, 511] on input "number" at bounding box center [361, 509] width 241 height 29
type input "**"
click at [516, 511] on input "number" at bounding box center [616, 509] width 241 height 29
type input "*"
click at [320, 607] on textarea at bounding box center [489, 622] width 496 height 80
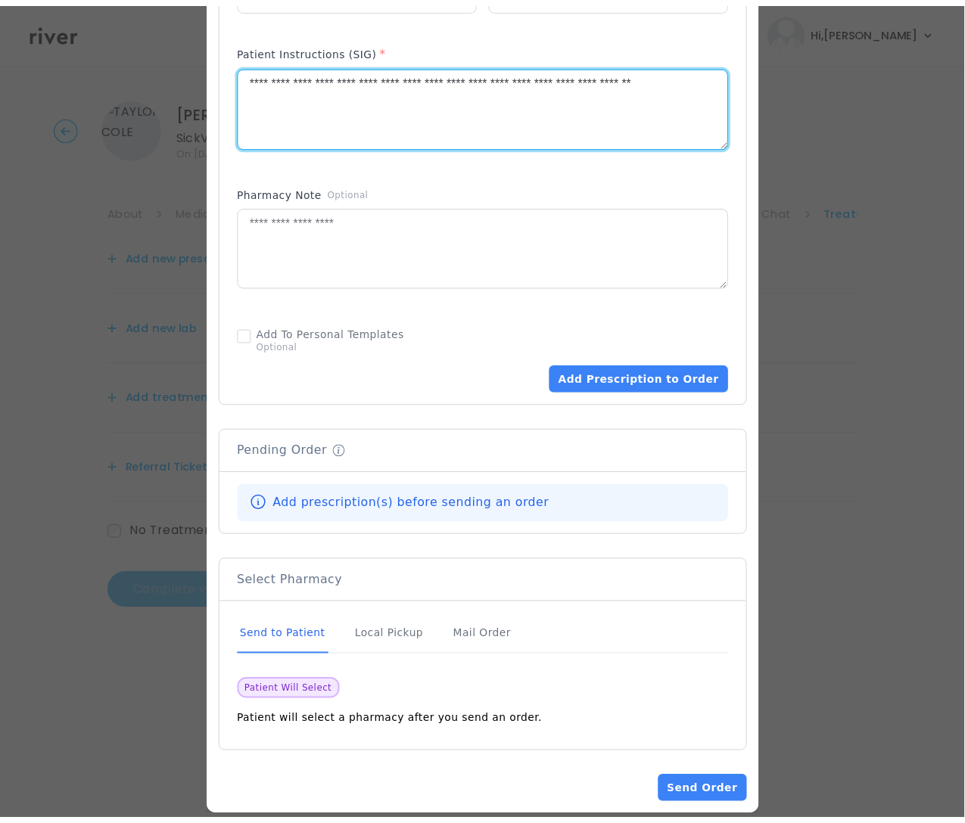
scroll to position [754, 0]
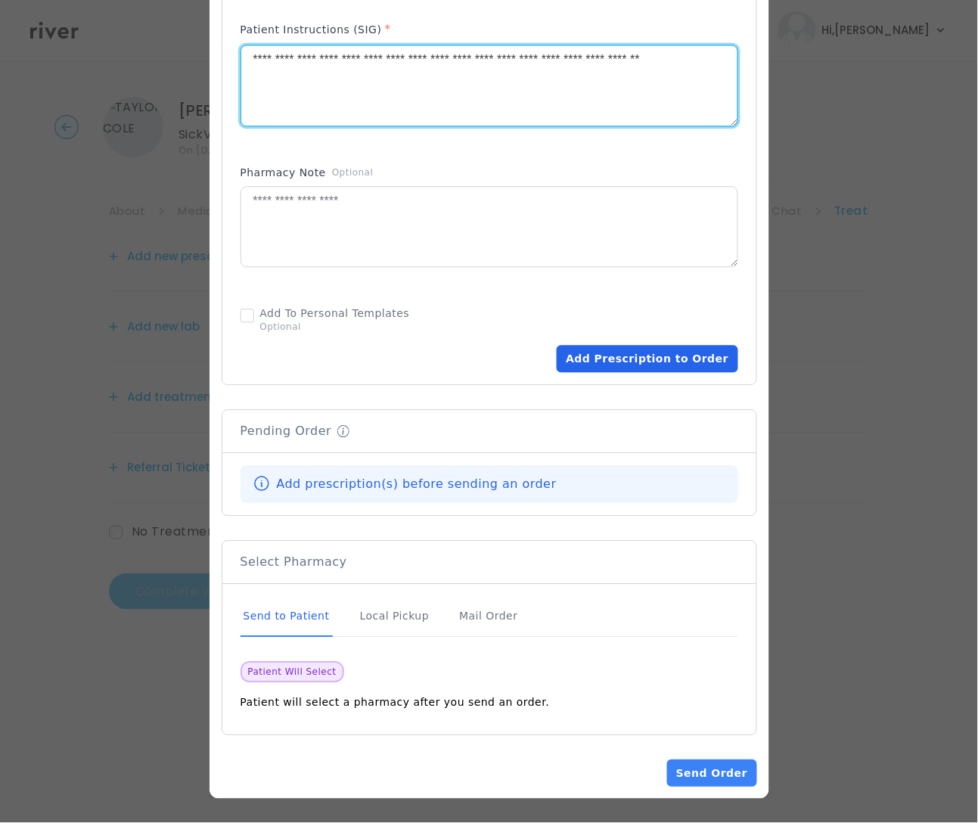
type textarea "**********"
click at [629, 358] on button "Add Prescription to Order" at bounding box center [647, 358] width 181 height 27
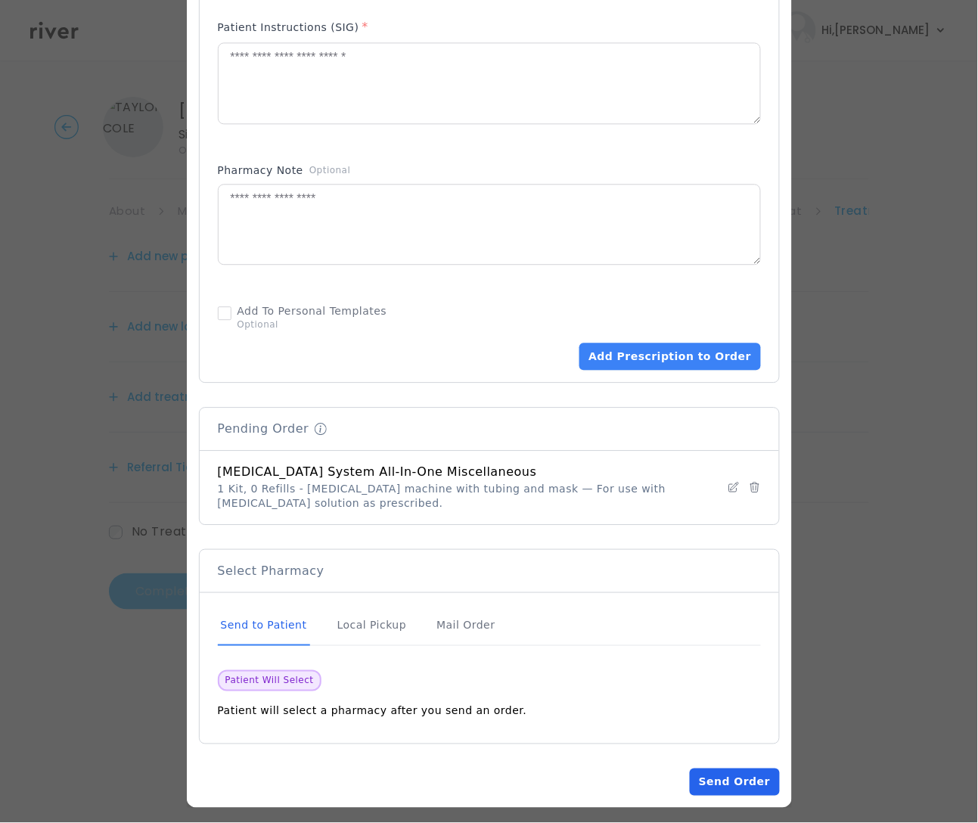
click at [741, 790] on button "Send Order" at bounding box center [734, 782] width 89 height 27
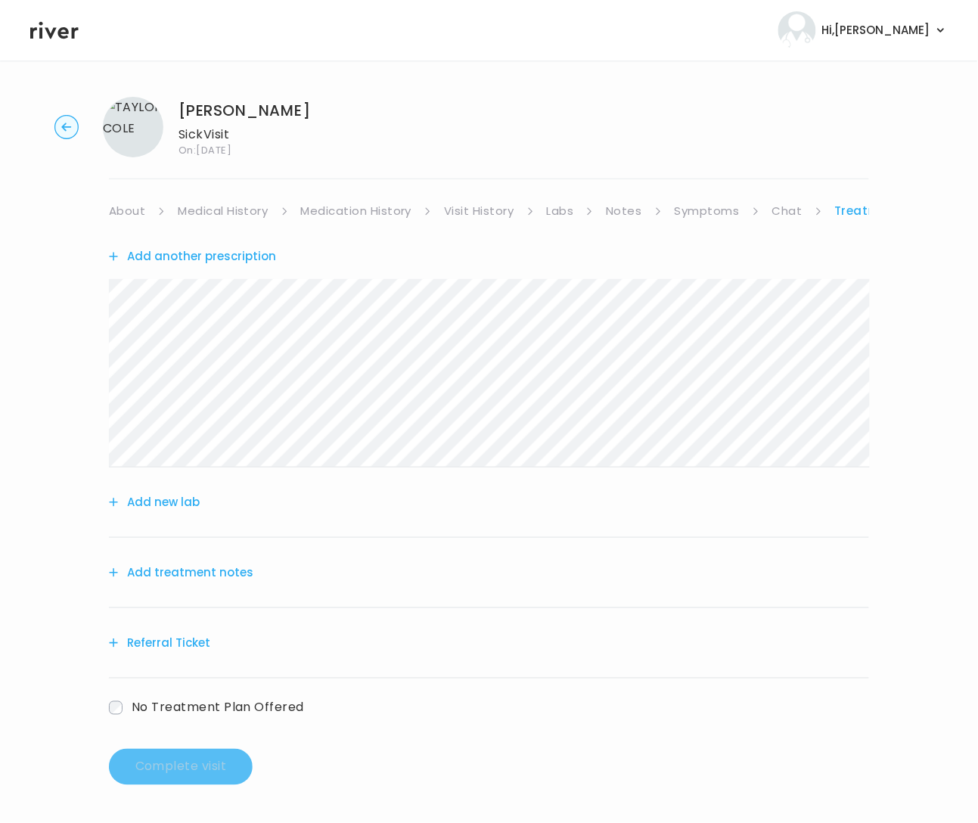
click at [179, 569] on button "Add treatment notes" at bounding box center [181, 572] width 144 height 21
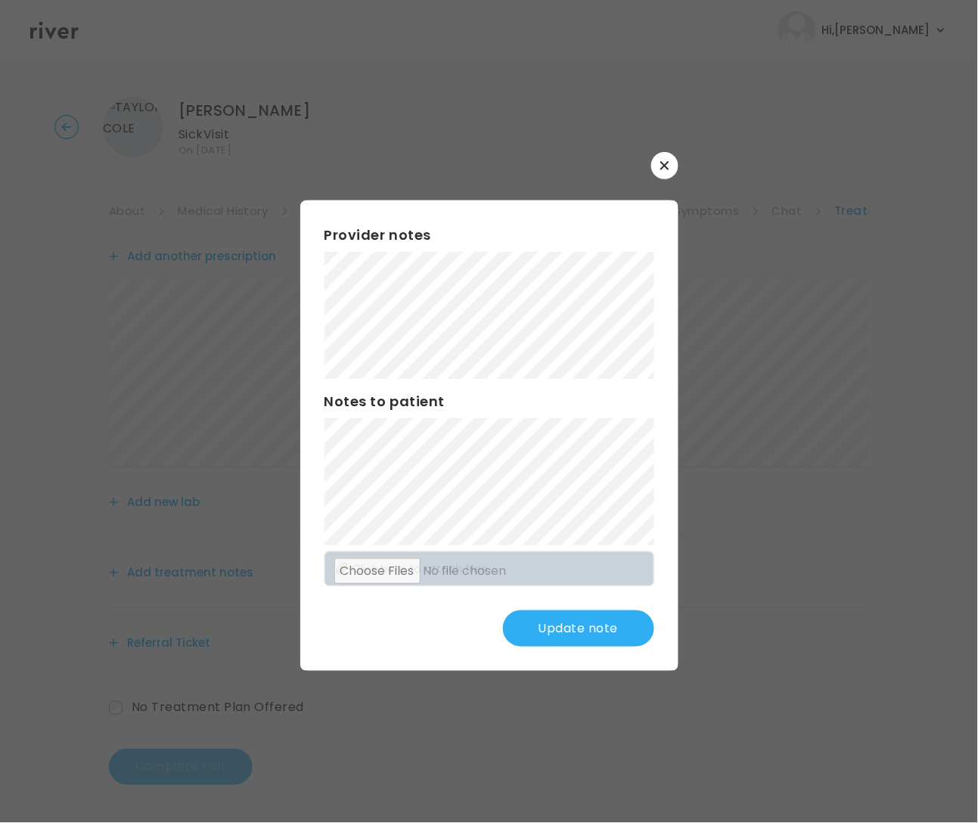
click at [562, 635] on button "Update note" at bounding box center [578, 628] width 151 height 36
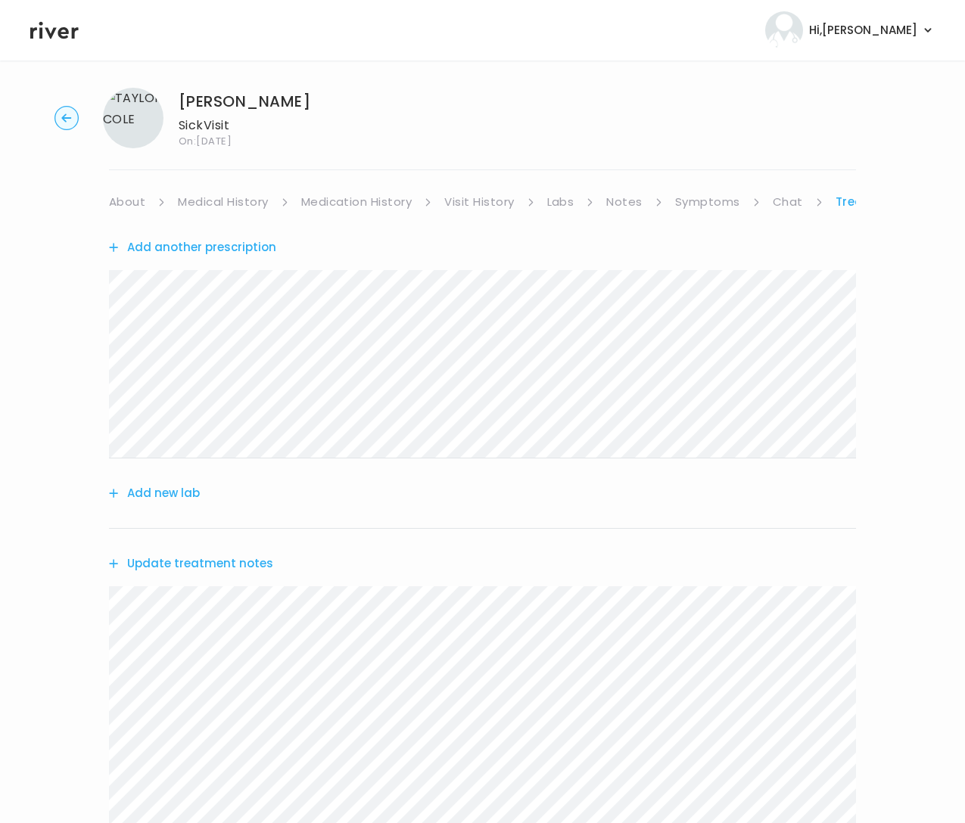
scroll to position [0, 0]
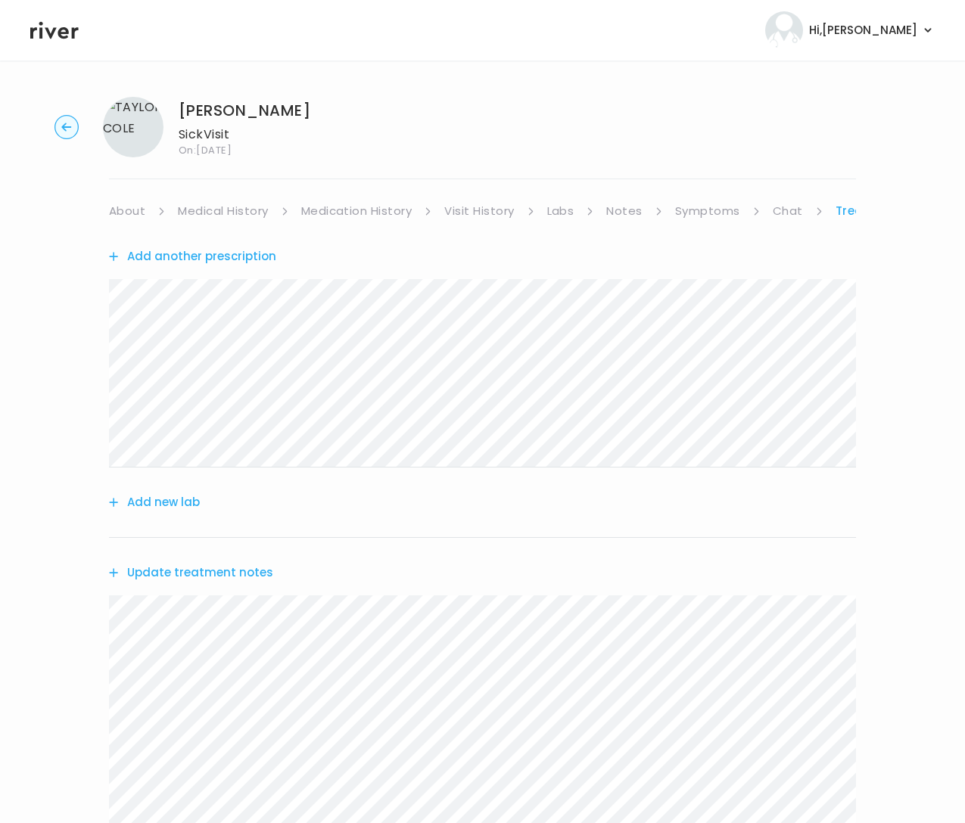
click at [626, 216] on link "Notes" at bounding box center [624, 210] width 36 height 21
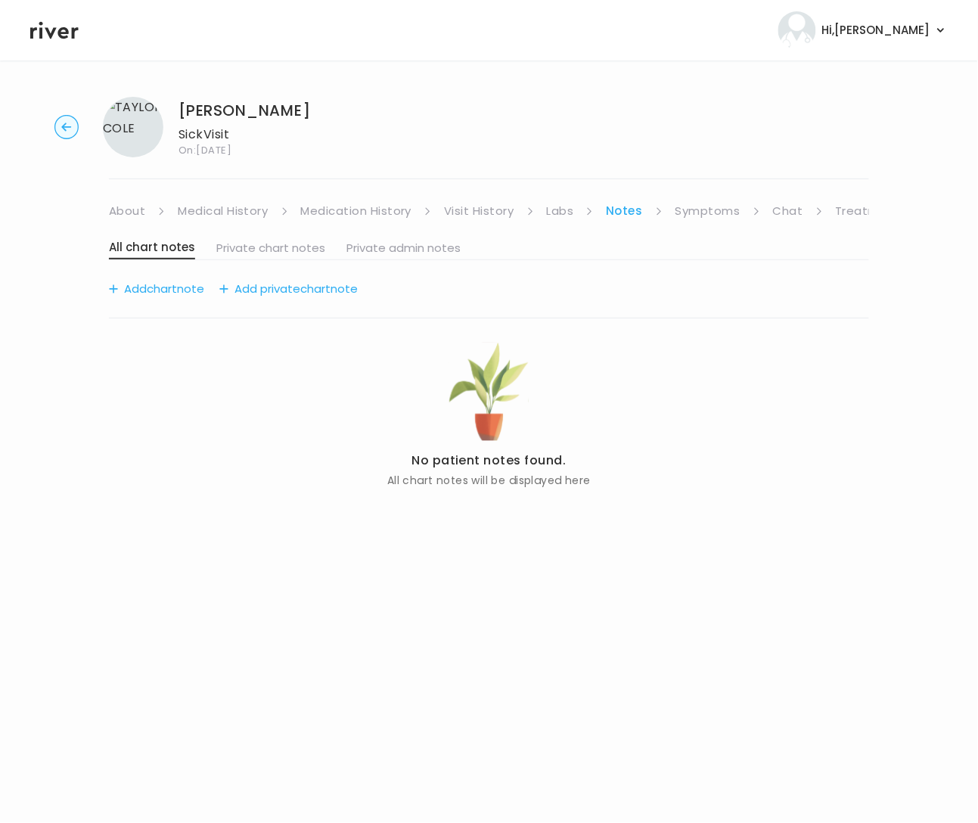
click at [690, 212] on link "Symptoms" at bounding box center [708, 210] width 65 height 21
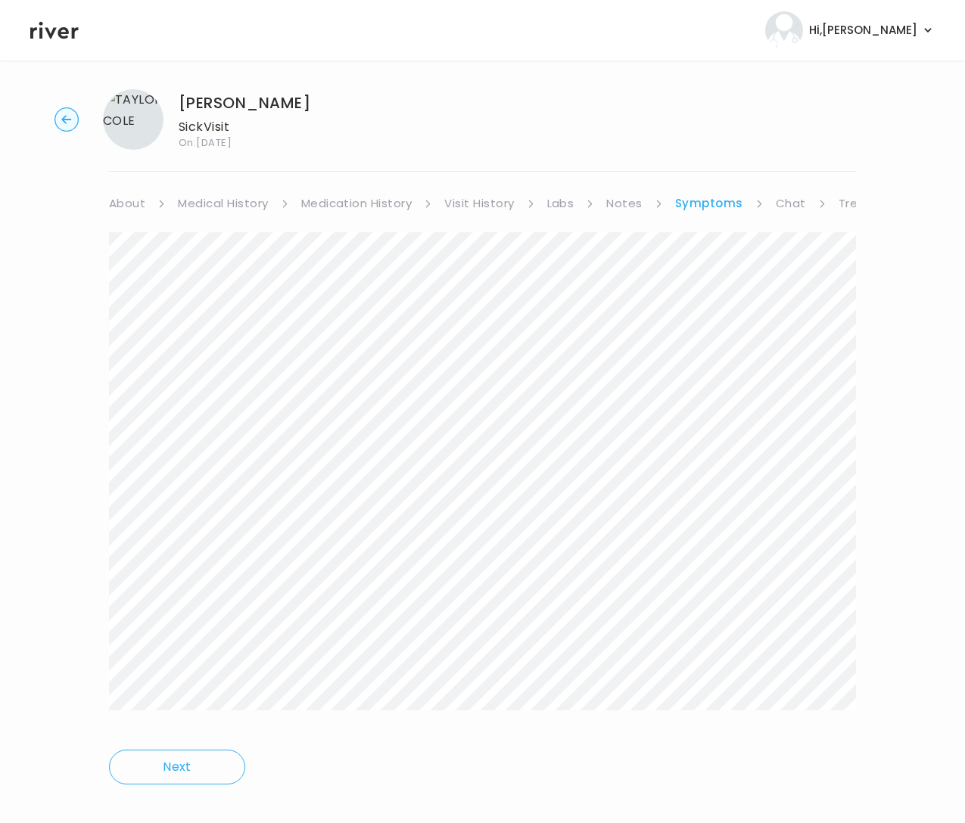
scroll to position [26, 0]
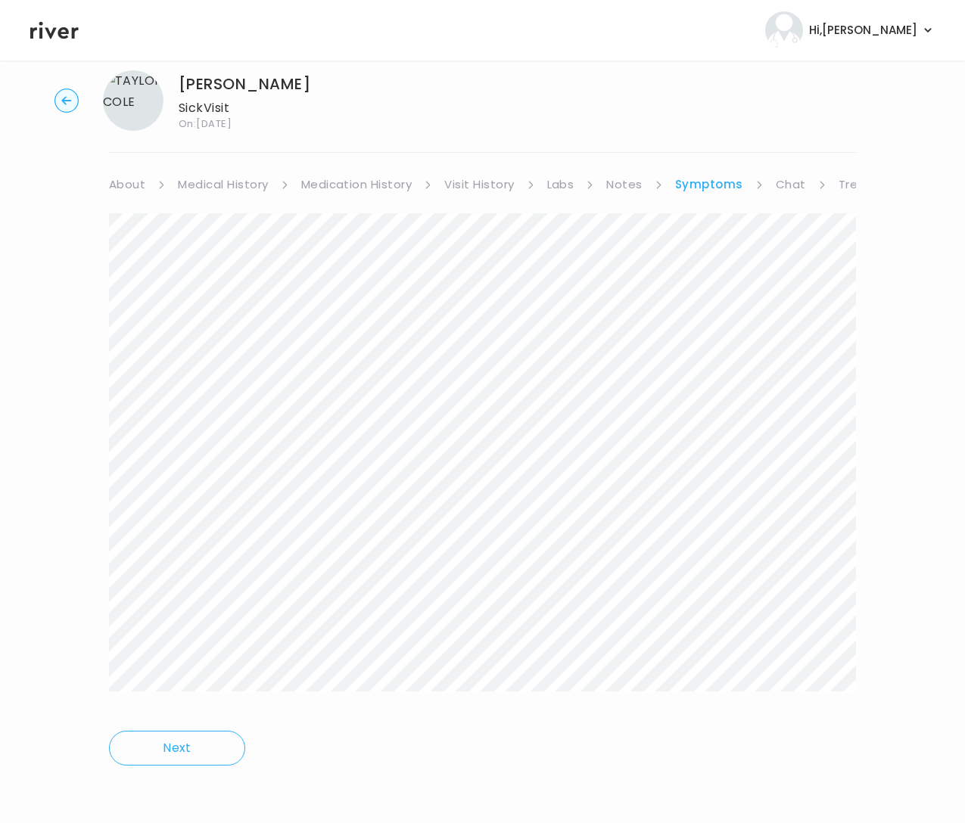
click at [822, 183] on link "Treatment Plan" at bounding box center [885, 184] width 94 height 21
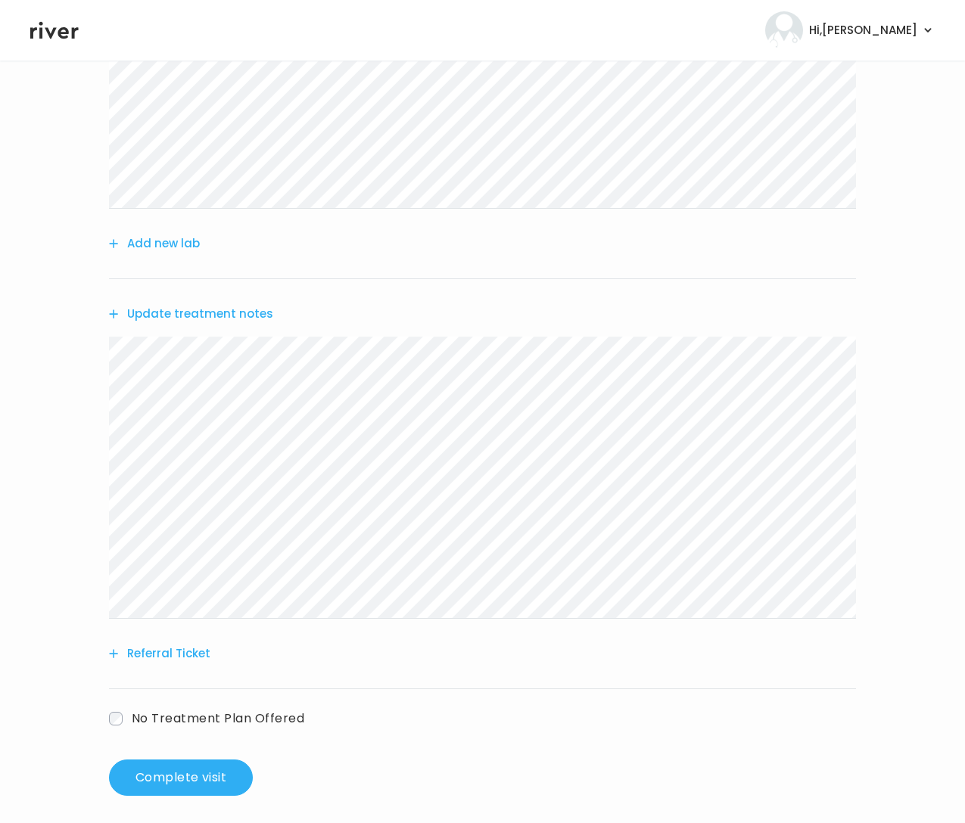
scroll to position [267, 0]
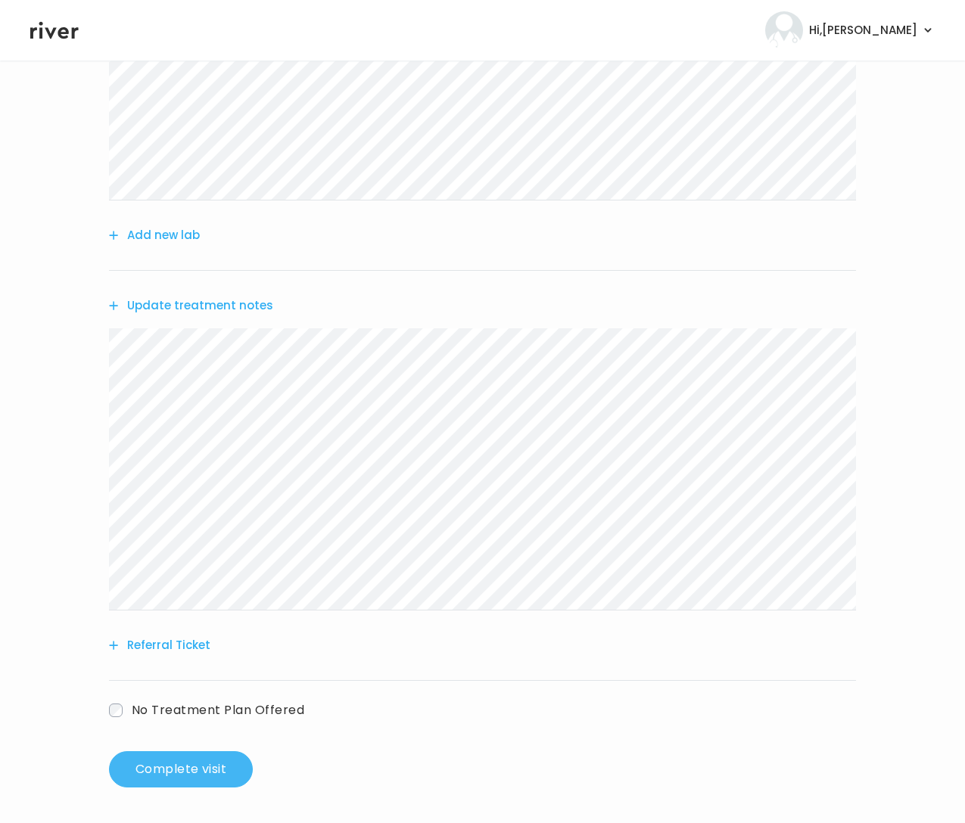
click at [214, 781] on button "Complete visit" at bounding box center [181, 769] width 144 height 36
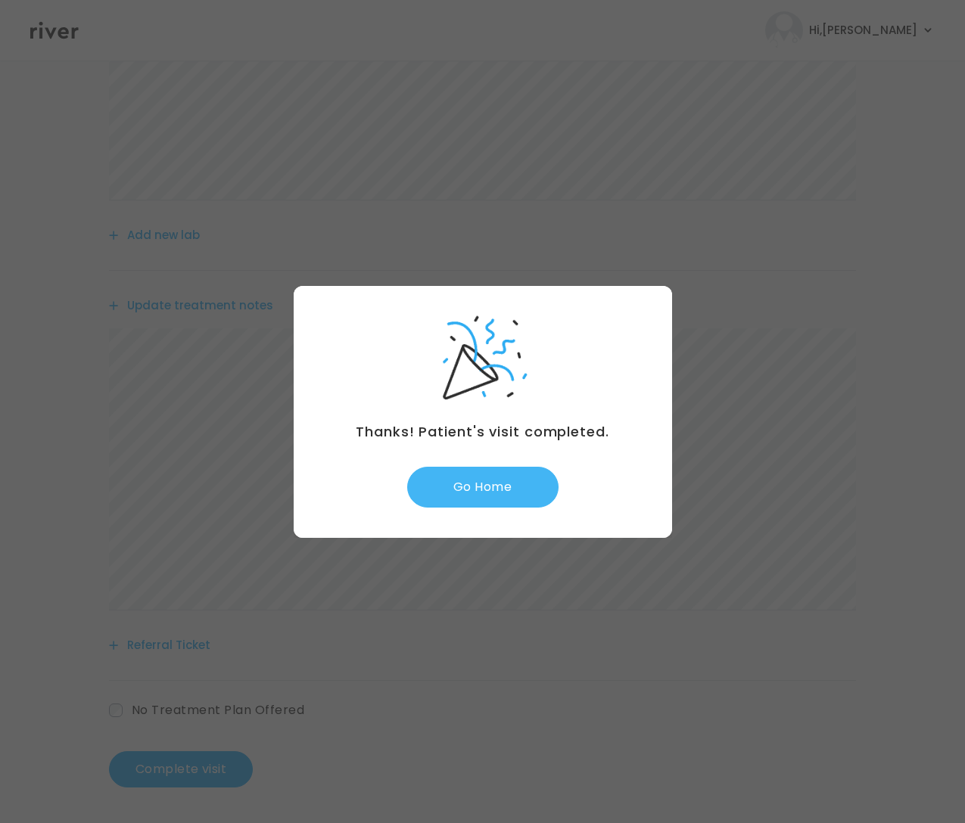
click at [518, 489] on button "Go Home" at bounding box center [482, 487] width 151 height 41
